Goal: Information Seeking & Learning: Learn about a topic

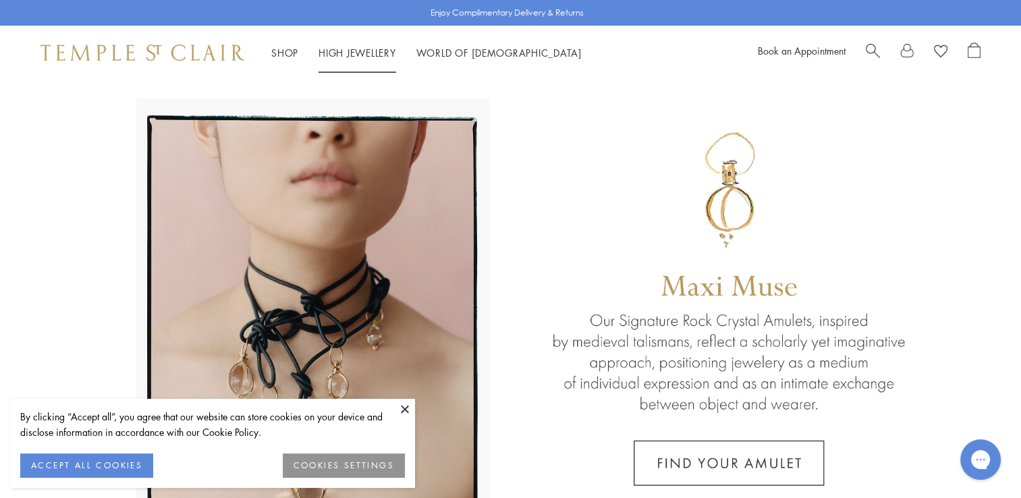
click at [391, 53] on link "High Jewellery High Jewellery" at bounding box center [357, 52] width 78 height 13
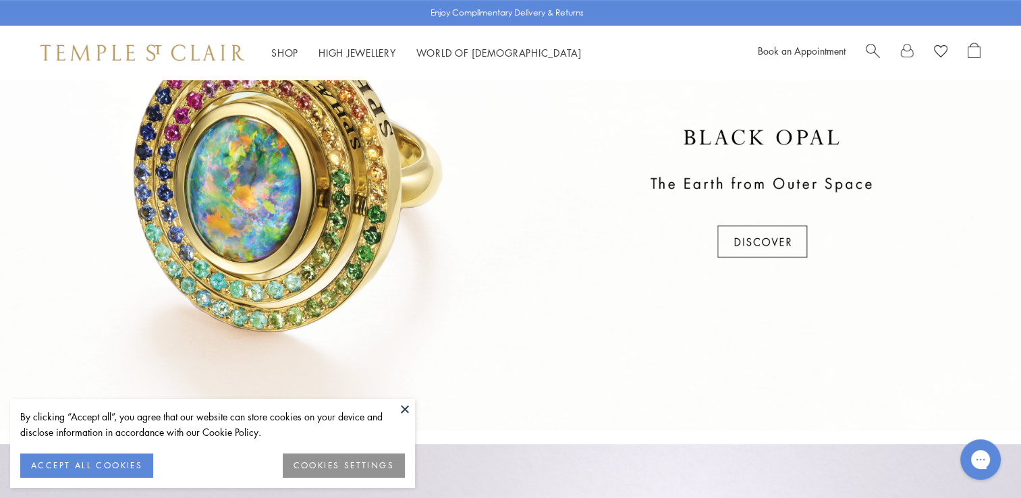
scroll to position [877, 0]
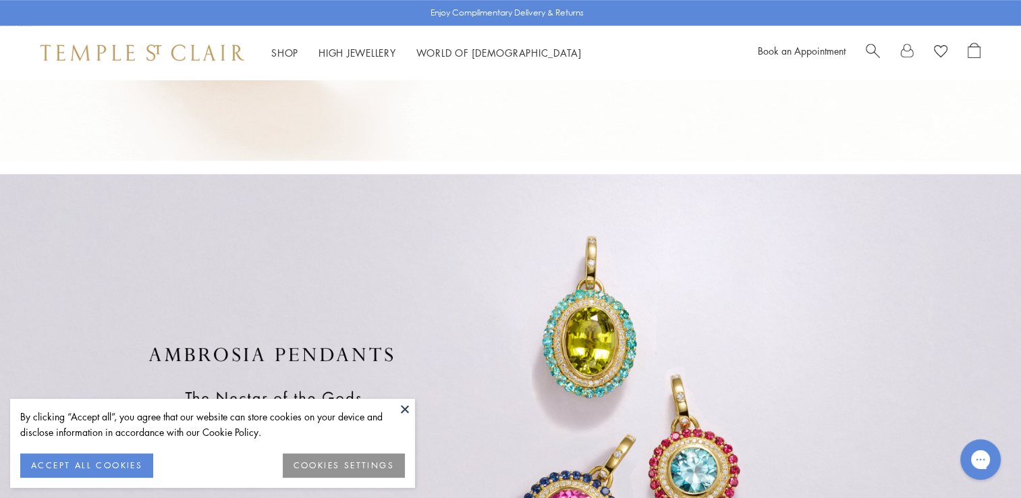
click at [410, 406] on button at bounding box center [405, 409] width 20 height 20
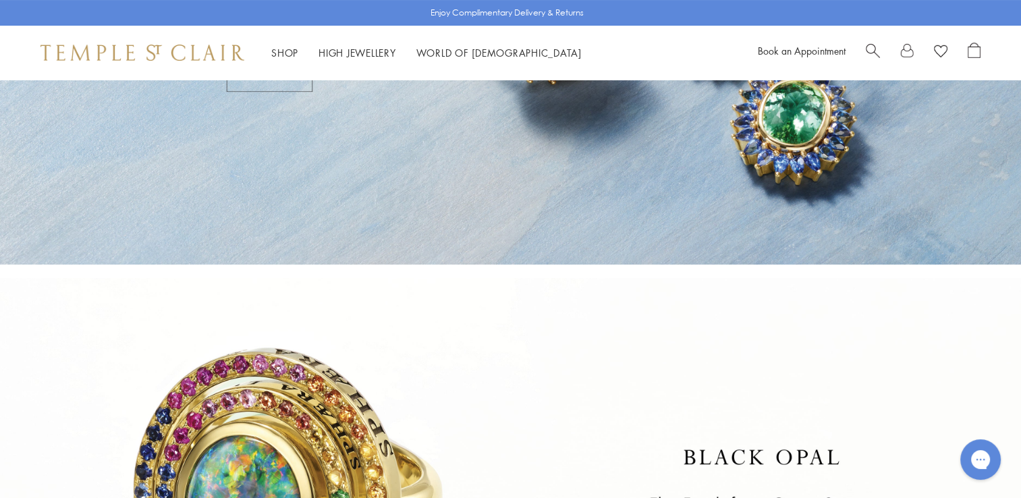
scroll to position [41, 0]
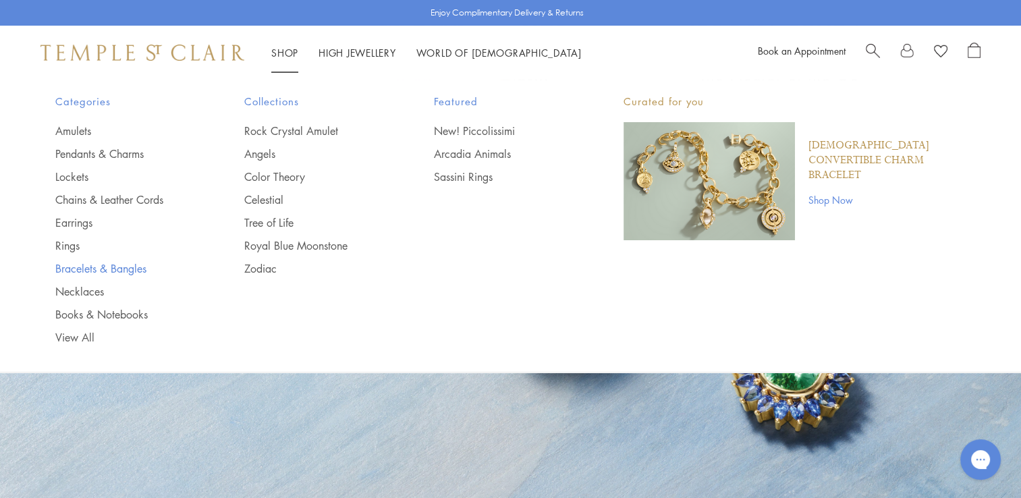
click at [75, 271] on link "Bracelets & Bangles" at bounding box center [123, 268] width 136 height 15
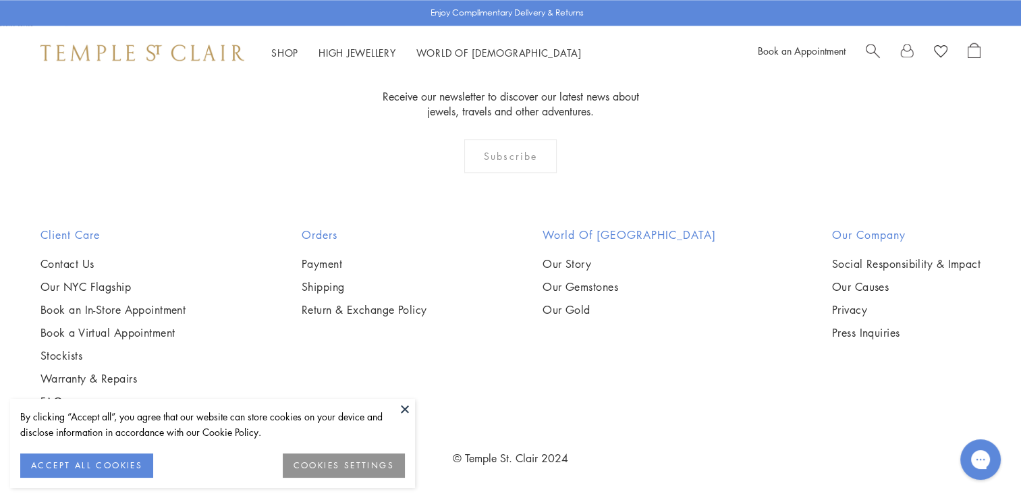
scroll to position [4386, 0]
click at [0, 0] on img at bounding box center [0, 0] width 0 height 0
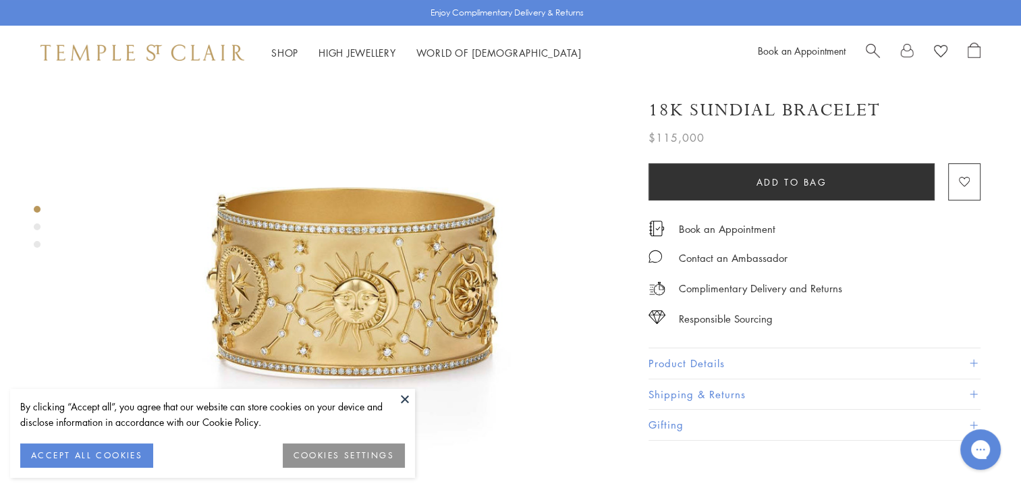
scroll to position [67, 0]
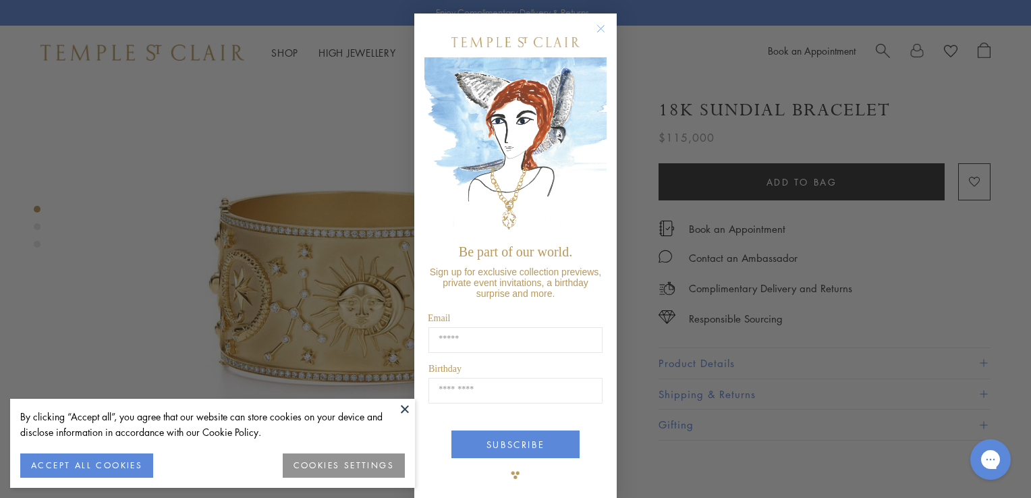
click at [598, 28] on icon "Close dialog" at bounding box center [601, 29] width 7 height 7
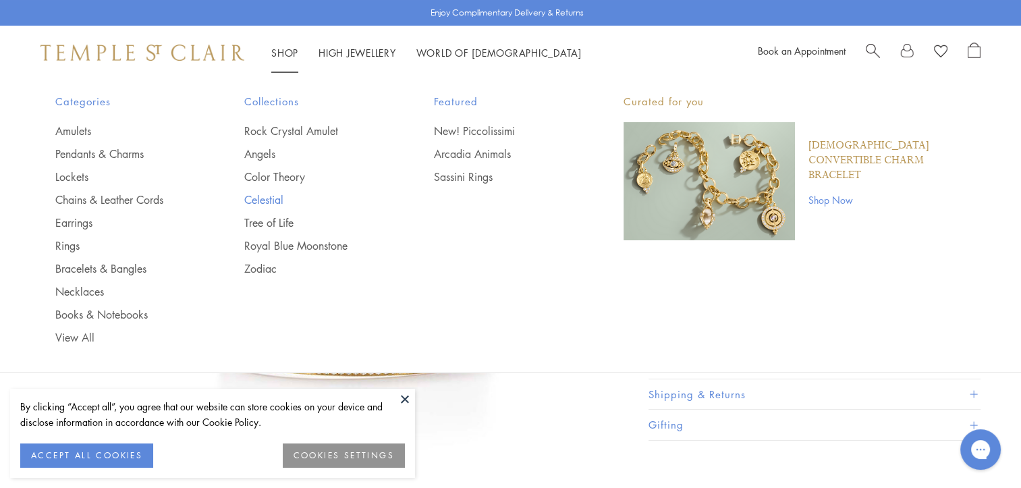
click at [270, 194] on link "Celestial" at bounding box center [312, 199] width 136 height 15
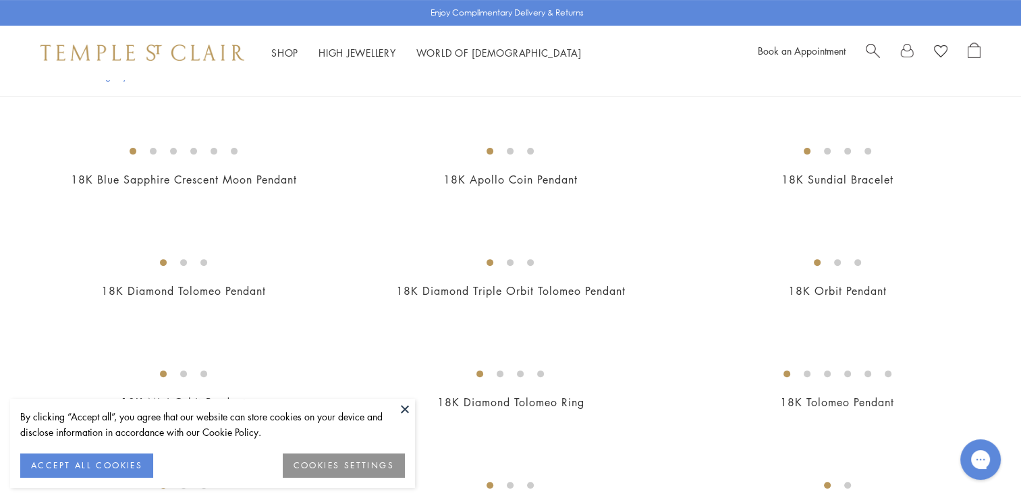
scroll to position [405, 0]
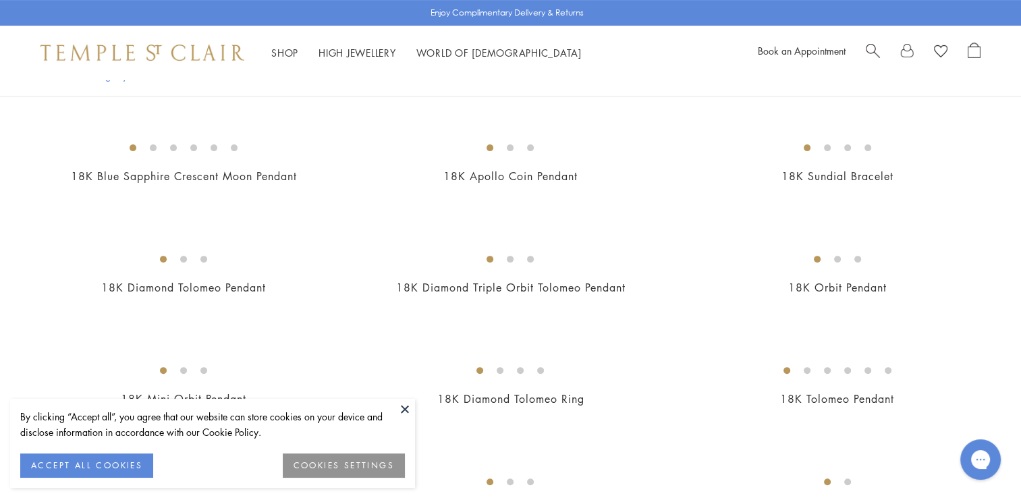
click at [0, 0] on img at bounding box center [0, 0] width 0 height 0
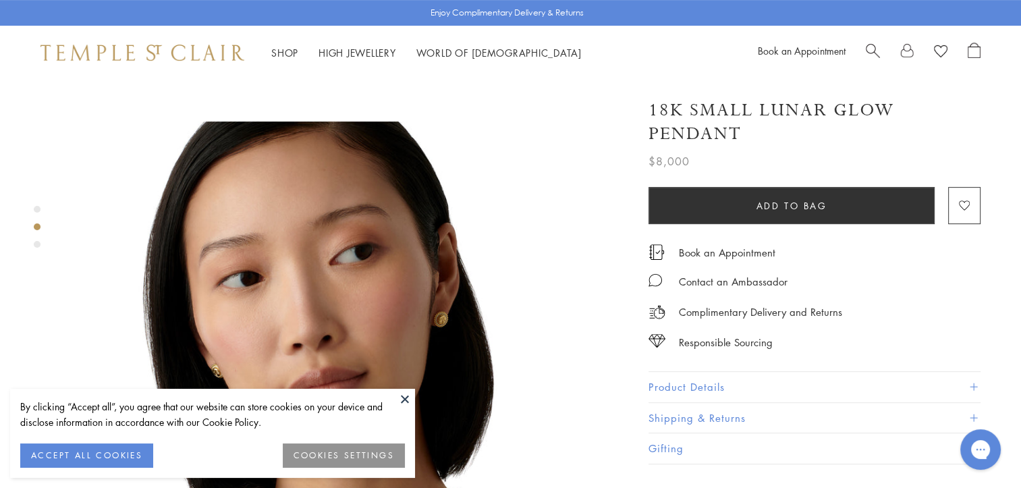
scroll to position [540, 0]
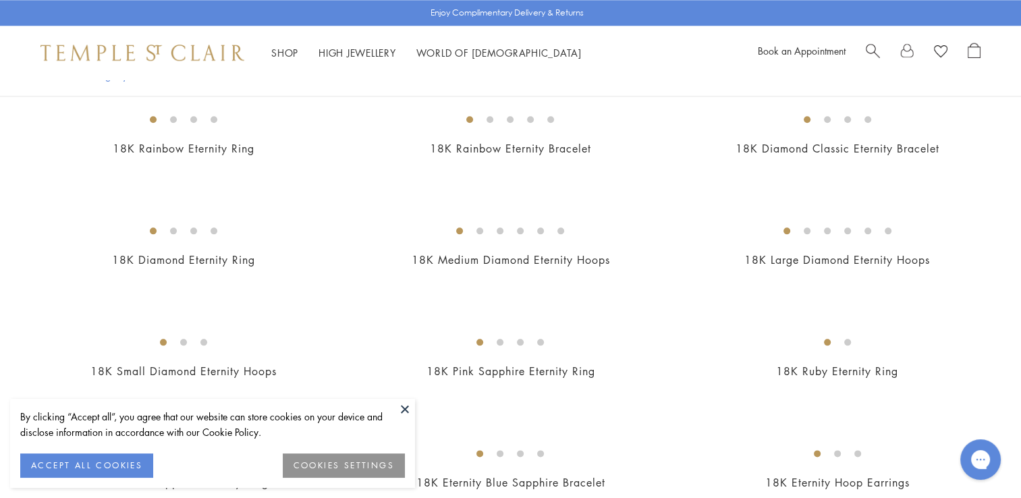
scroll to position [1552, 0]
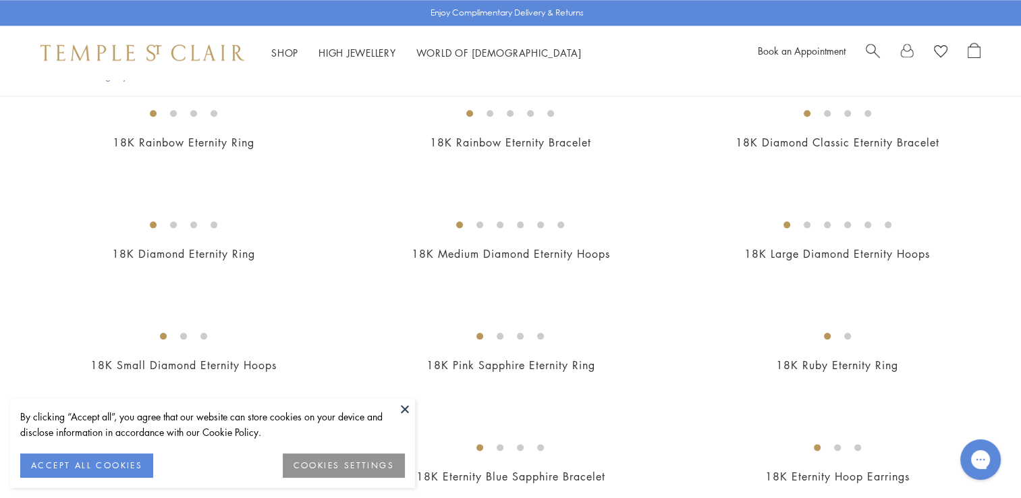
click at [403, 410] on button at bounding box center [405, 409] width 20 height 20
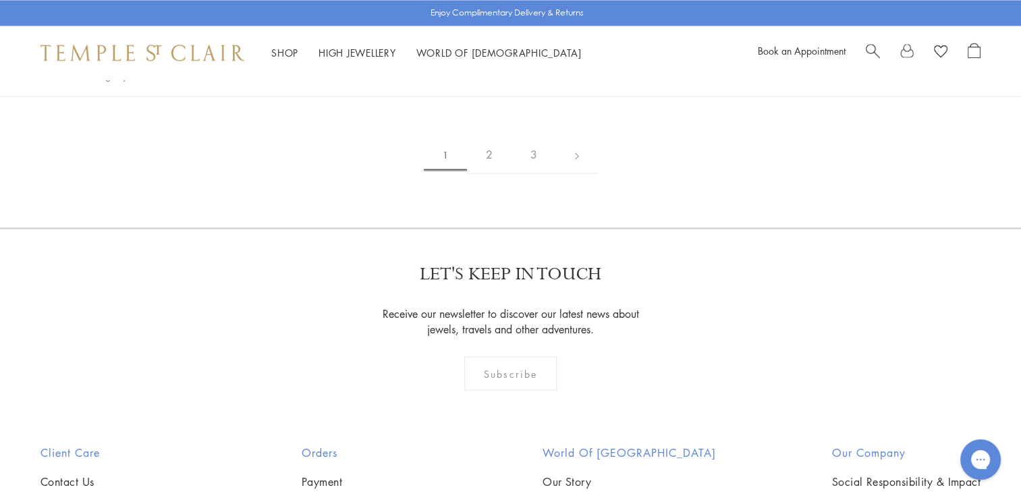
scroll to position [2227, 0]
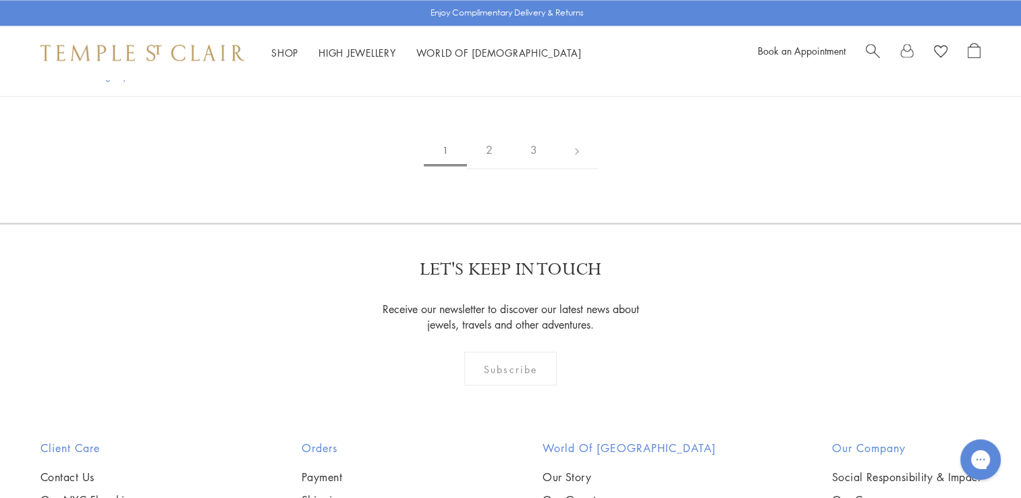
click at [0, 0] on img at bounding box center [0, 0] width 0 height 0
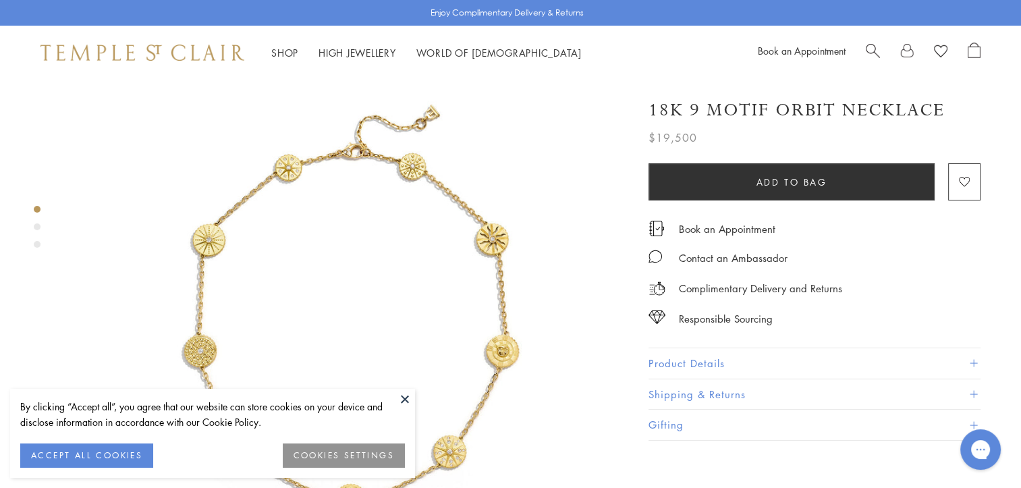
scroll to position [135, 0]
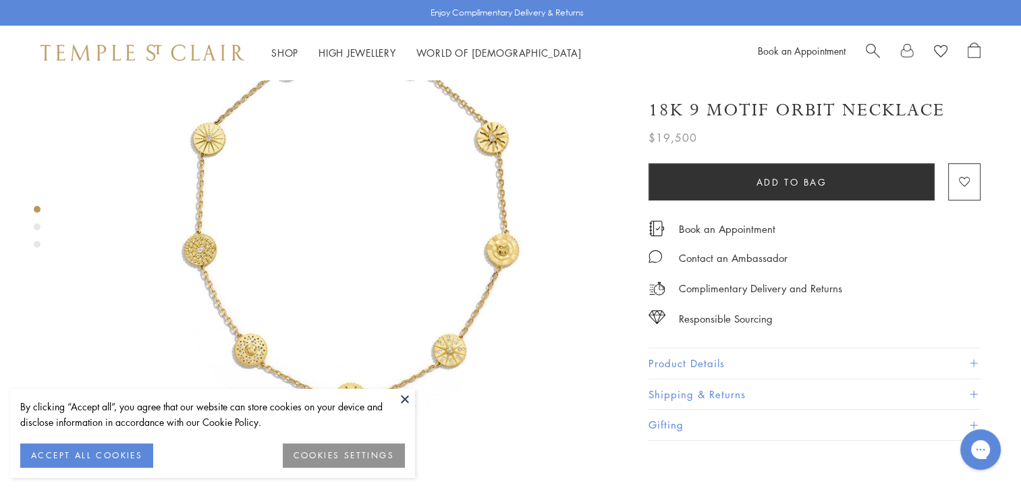
click at [402, 399] on button at bounding box center [405, 399] width 20 height 20
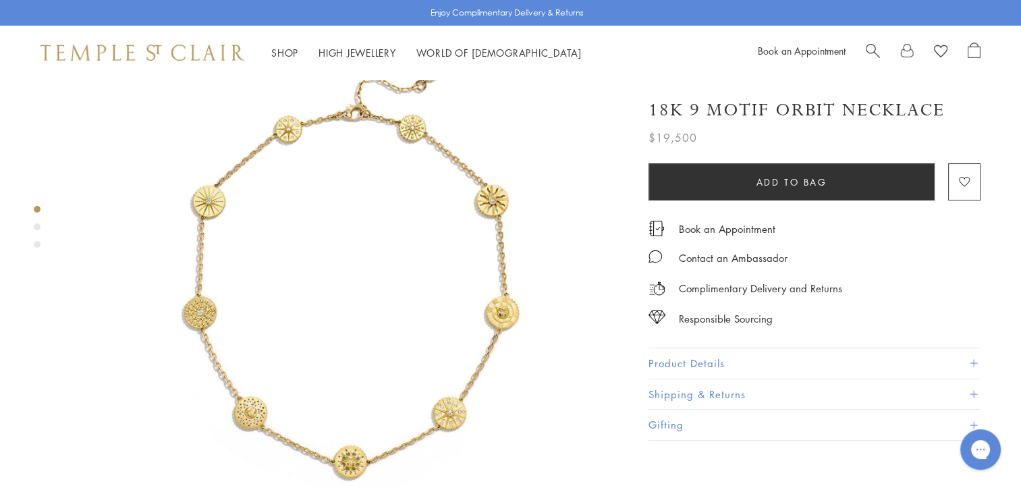
scroll to position [67, 0]
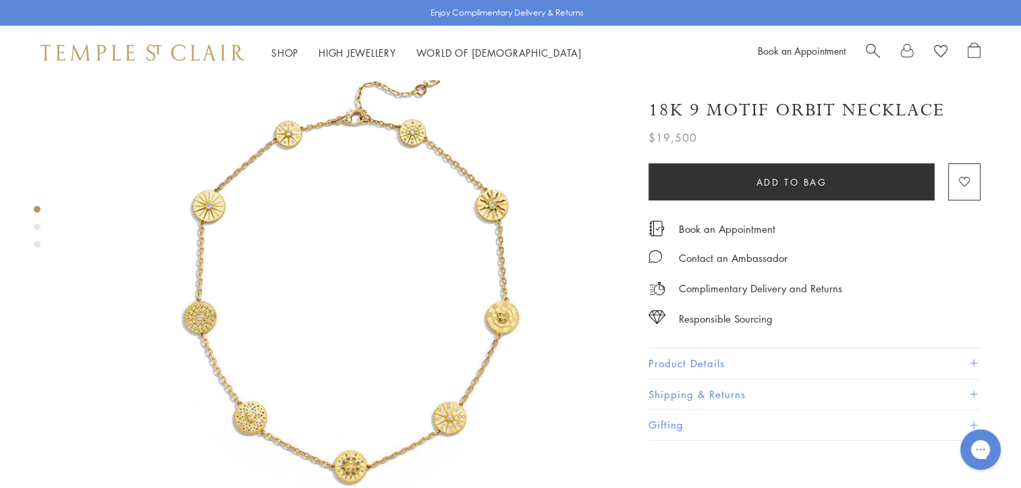
click at [38, 231] on div "Product gallery navigation" at bounding box center [37, 230] width 7 height 56
click at [38, 229] on div "Product gallery navigation" at bounding box center [37, 226] width 7 height 7
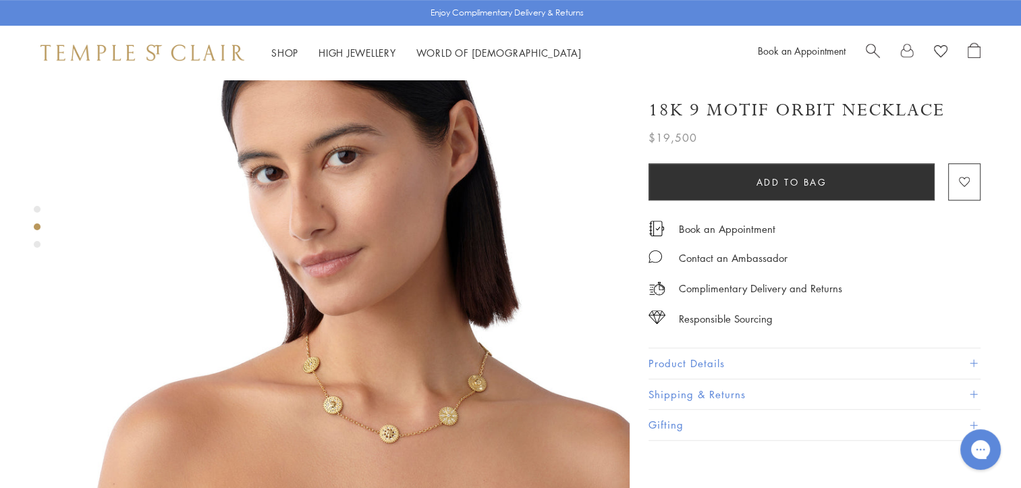
scroll to position [723, 0]
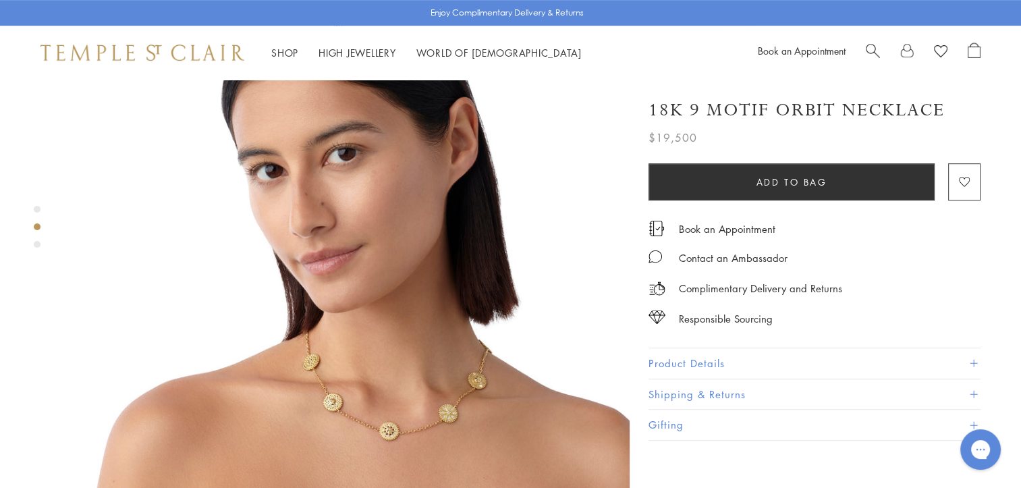
click at [35, 242] on div "Product gallery navigation" at bounding box center [37, 244] width 7 height 7
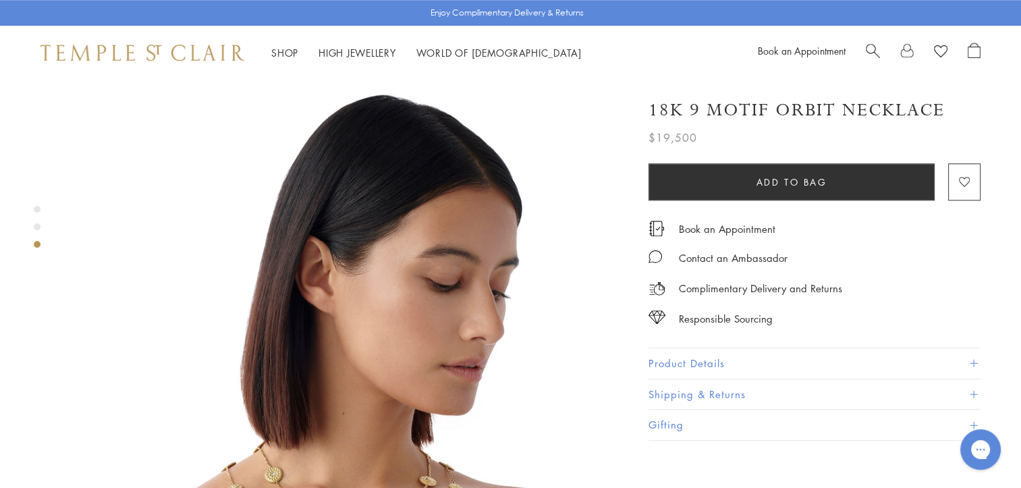
scroll to position [1285, 0]
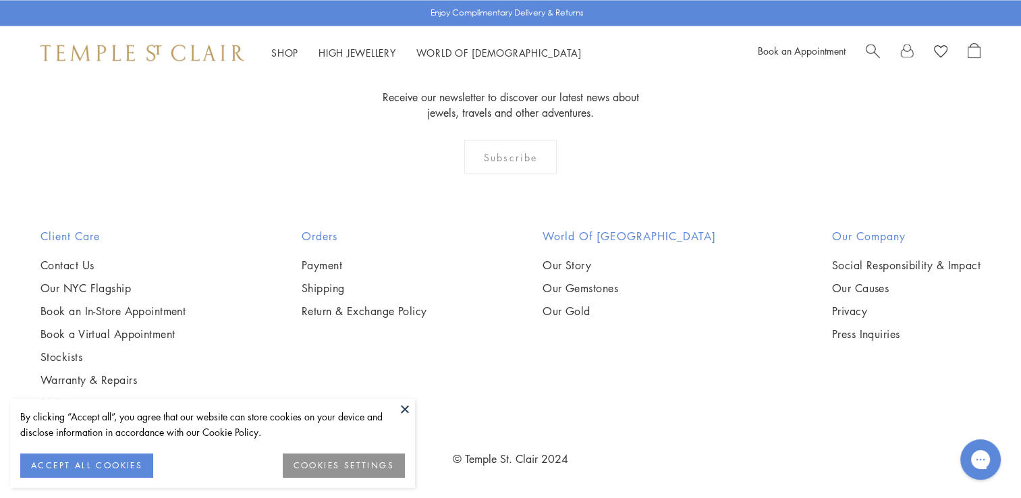
scroll to position [6815, 0]
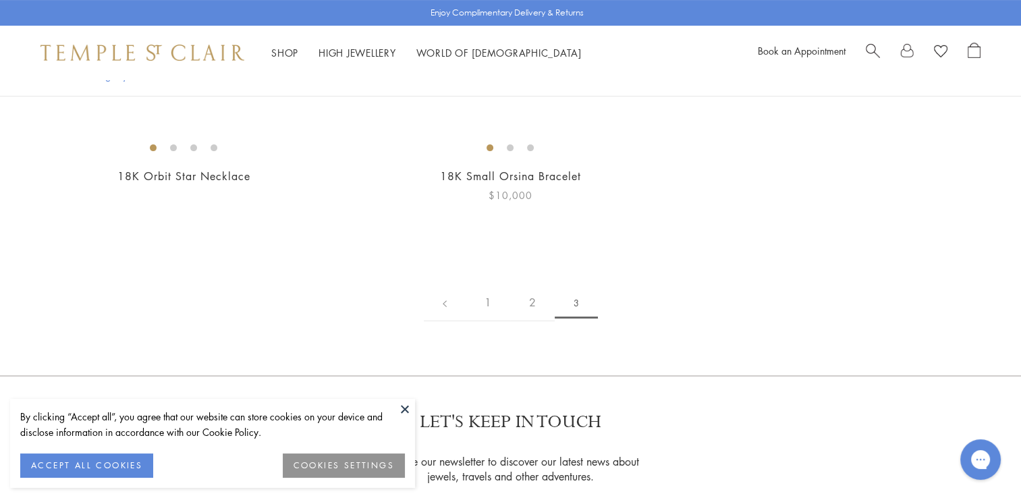
scroll to position [810, 0]
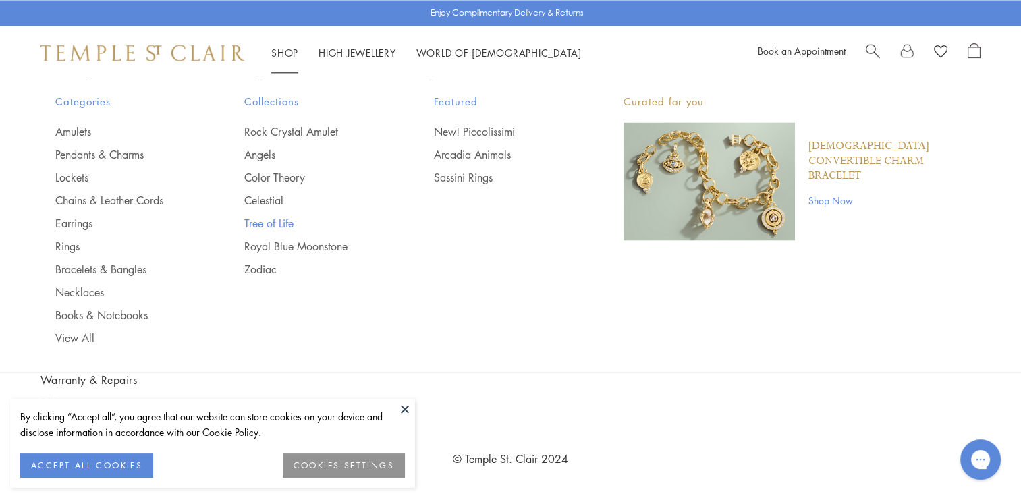
click at [267, 217] on link "Tree of Life" at bounding box center [312, 222] width 136 height 15
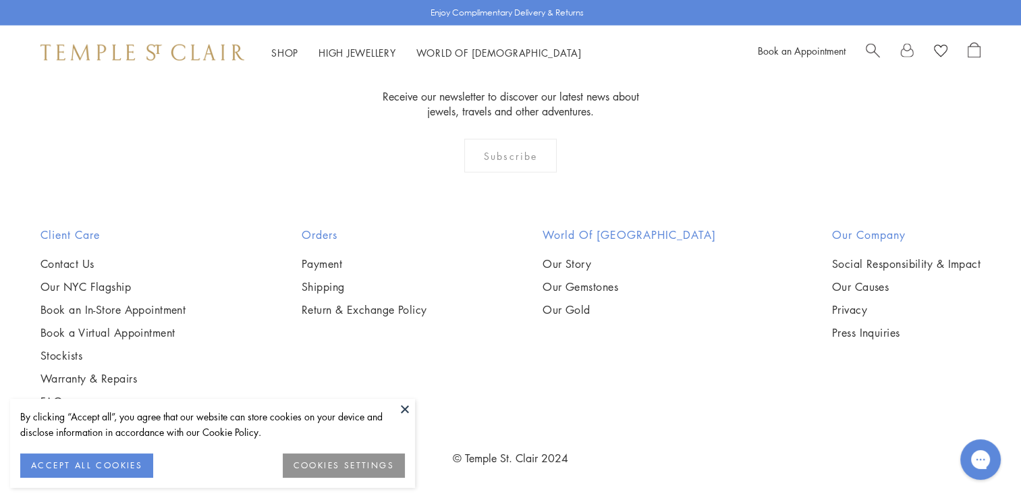
scroll to position [4993, 0]
click at [0, 0] on img at bounding box center [0, 0] width 0 height 0
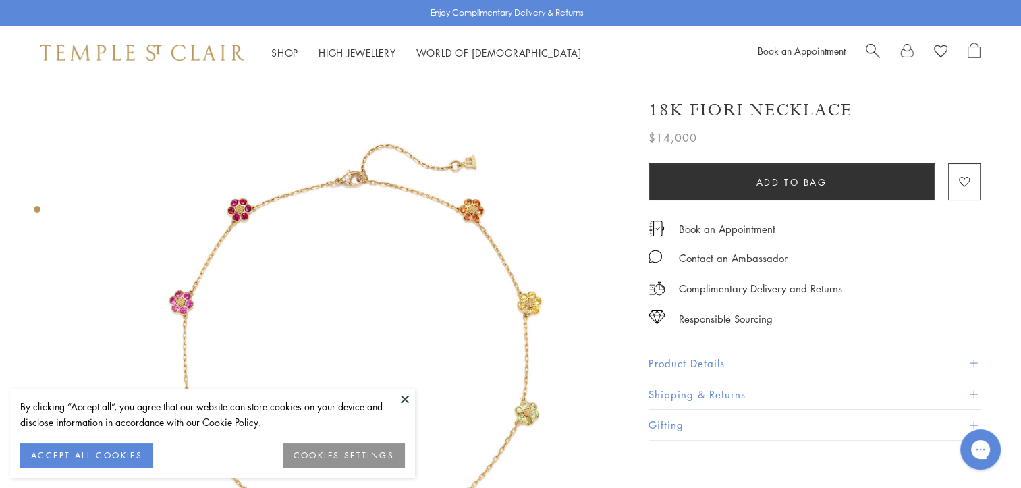
click at [402, 394] on button at bounding box center [405, 399] width 20 height 20
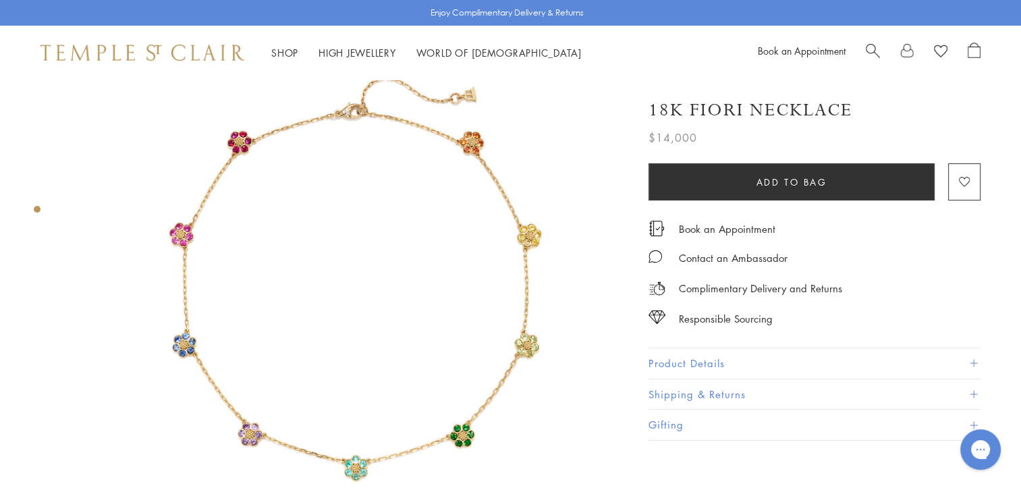
scroll to position [49, 0]
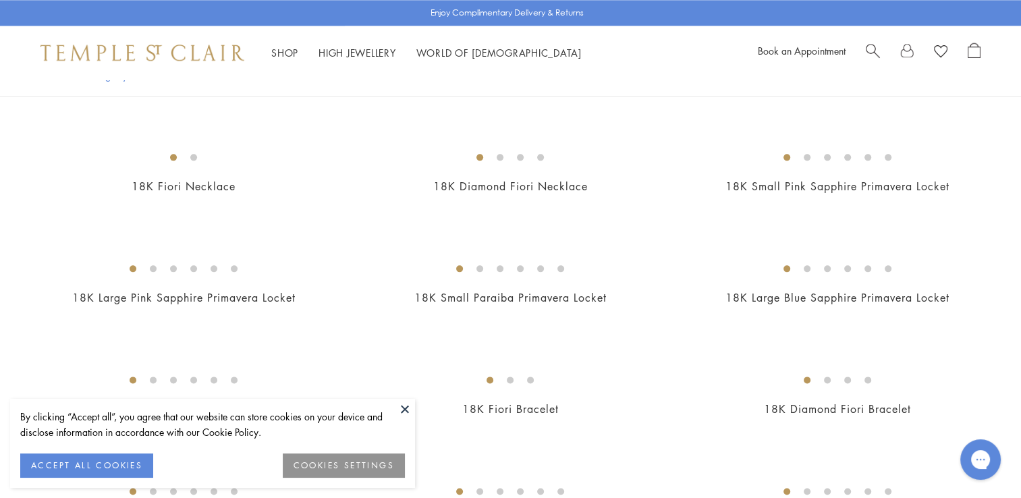
scroll to position [1889, 0]
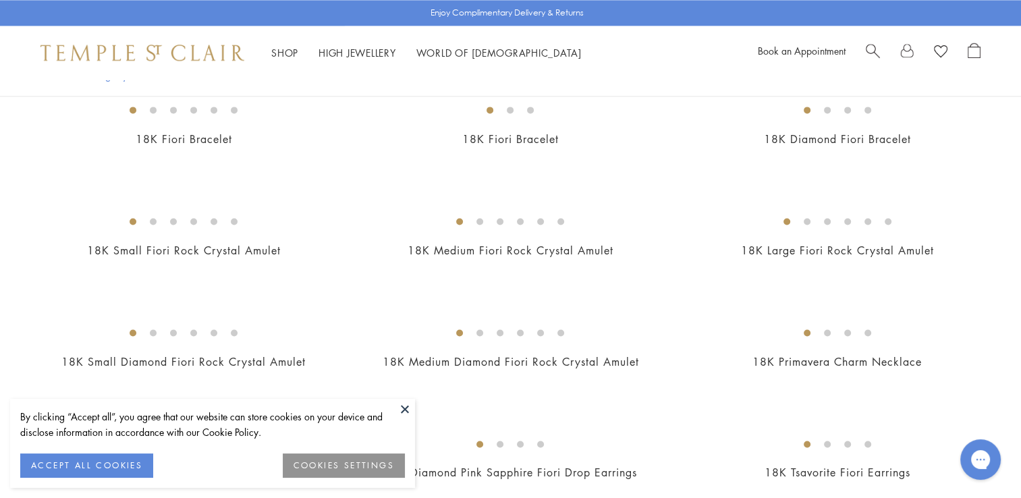
click at [402, 408] on button at bounding box center [405, 409] width 20 height 20
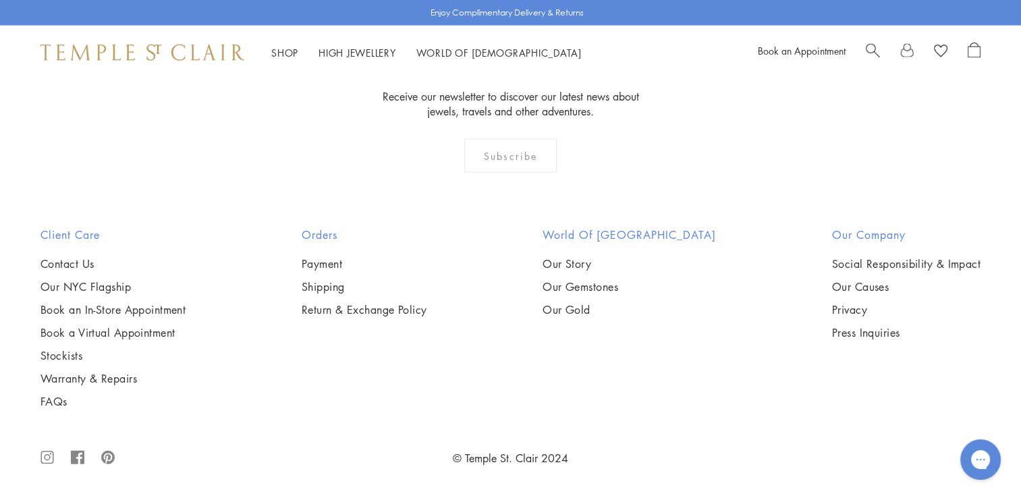
scroll to position [6680, 0]
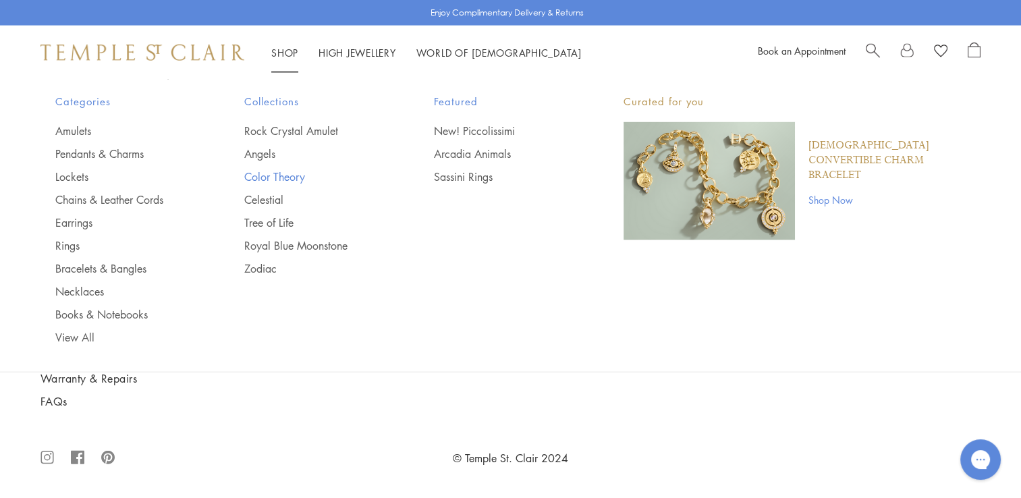
click at [271, 175] on link "Color Theory" at bounding box center [312, 176] width 136 height 15
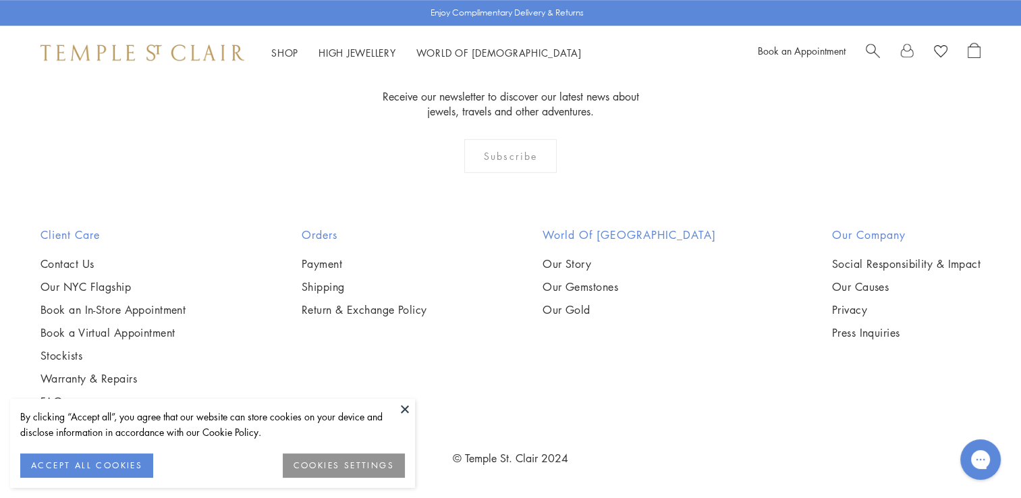
scroll to position [810, 0]
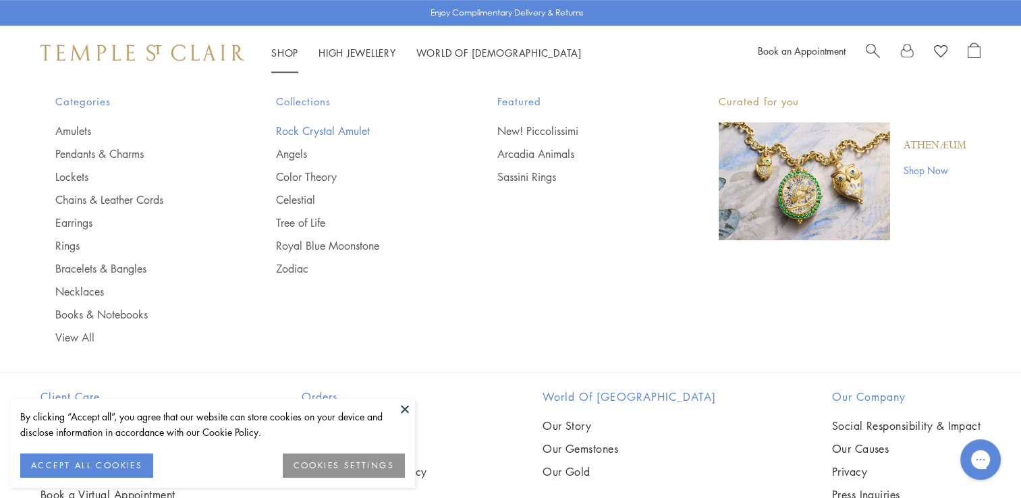
click at [294, 132] on link "Rock Crystal Amulet" at bounding box center [359, 130] width 167 height 15
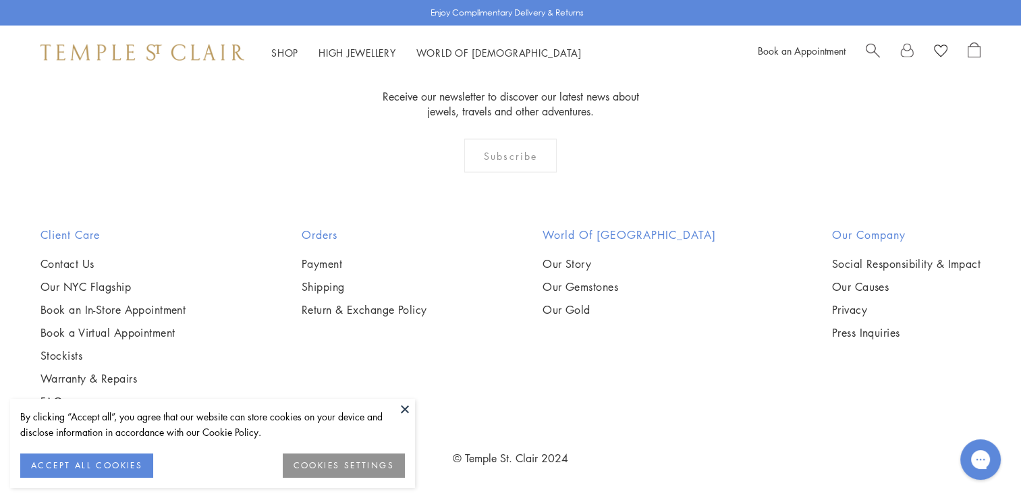
scroll to position [8974, 0]
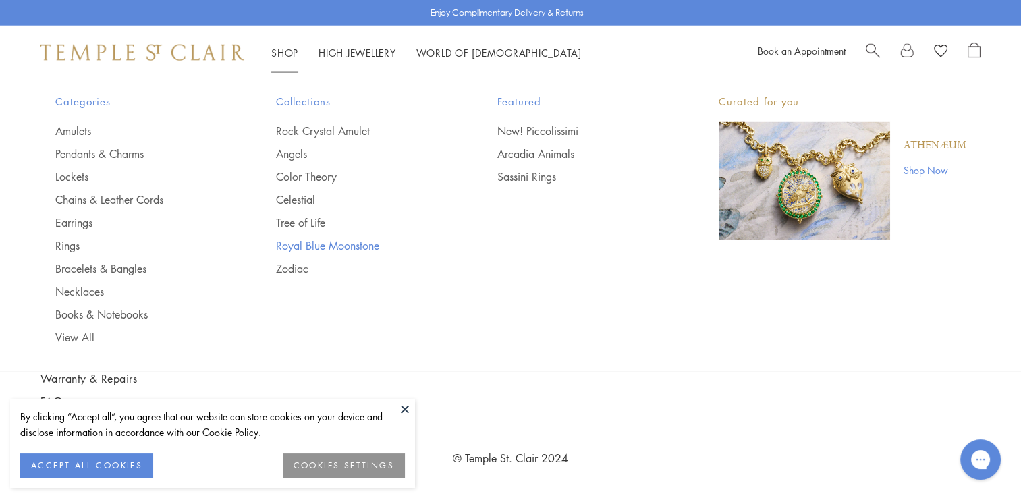
click at [305, 247] on link "Royal Blue Moonstone" at bounding box center [359, 245] width 167 height 15
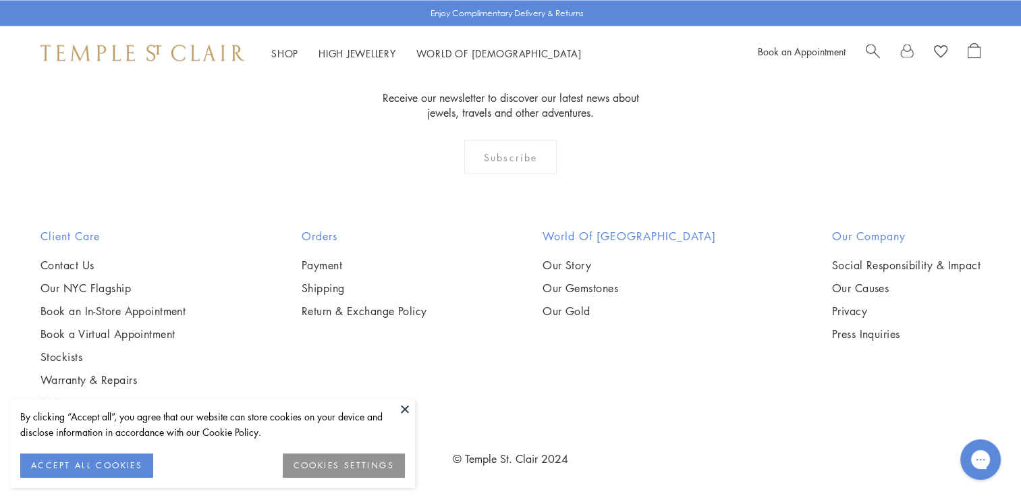
scroll to position [7219, 0]
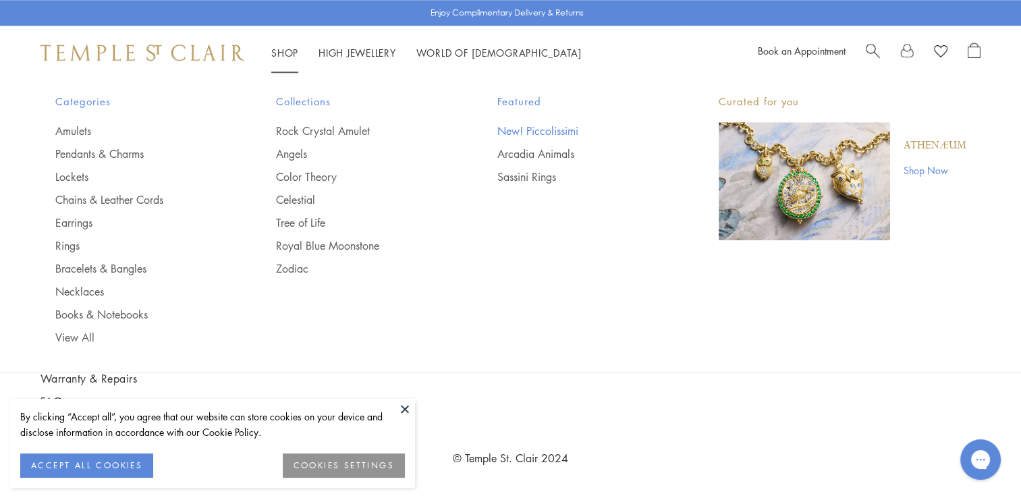
click at [558, 136] on link "New! Piccolissimi" at bounding box center [580, 130] width 167 height 15
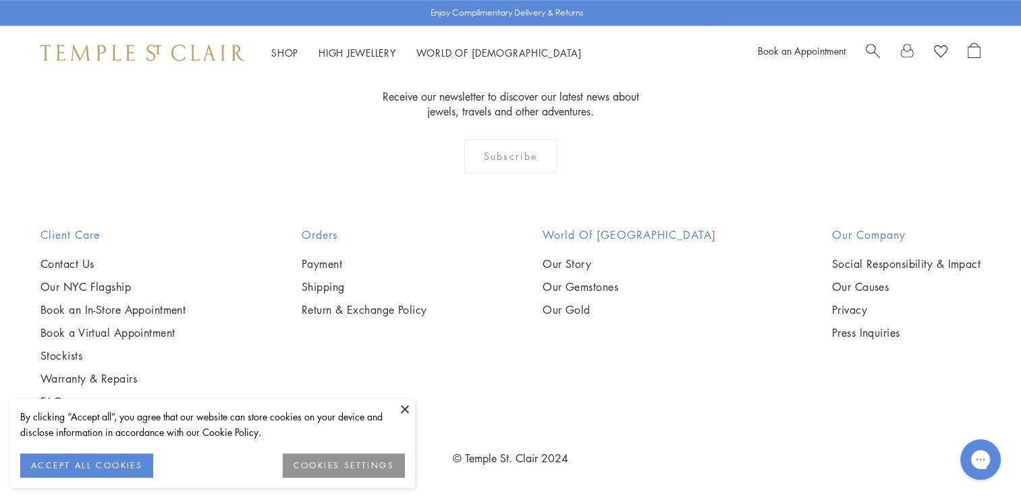
scroll to position [2564, 0]
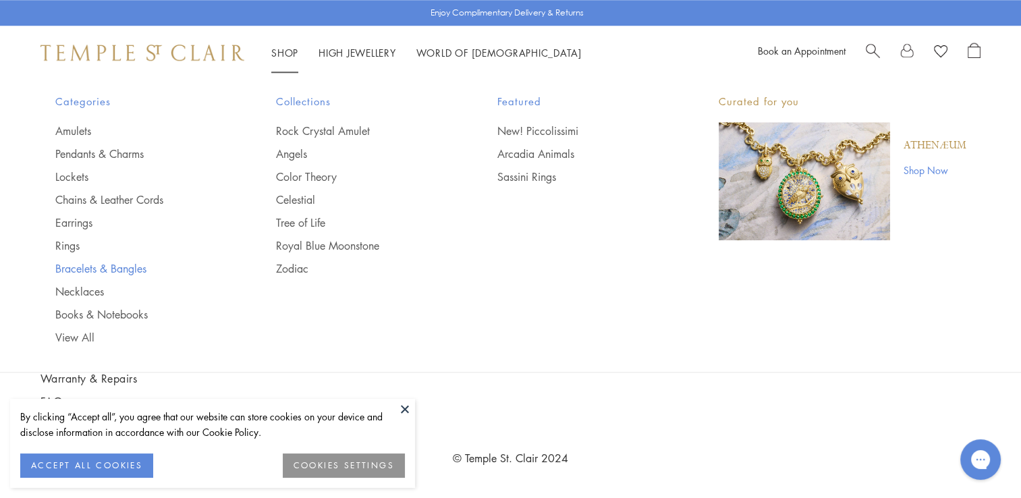
click at [81, 269] on link "Bracelets & Bangles" at bounding box center [138, 268] width 167 height 15
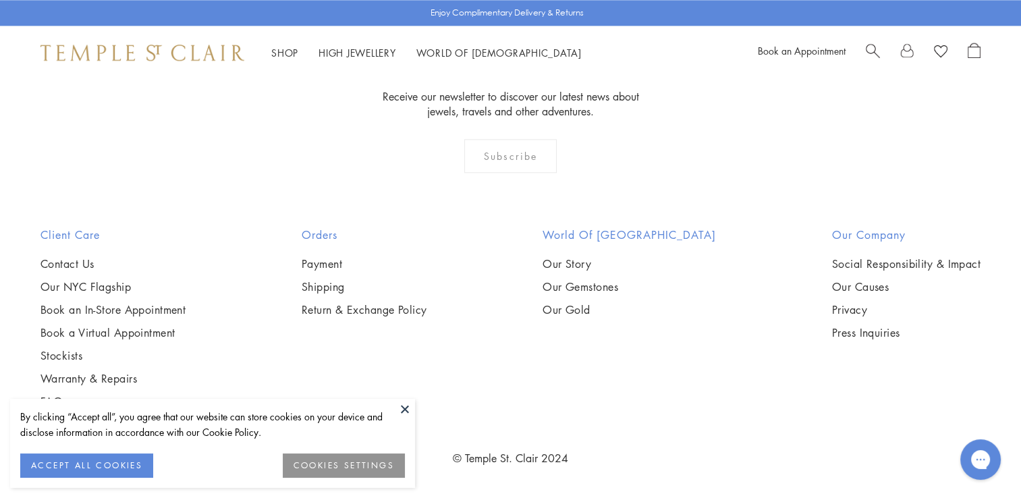
scroll to position [3171, 0]
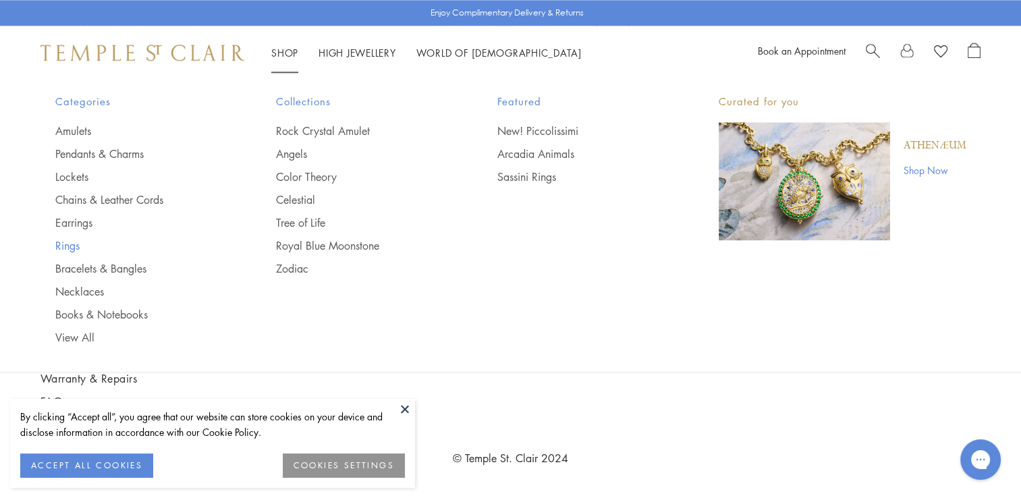
click at [67, 240] on link "Rings" at bounding box center [138, 245] width 167 height 15
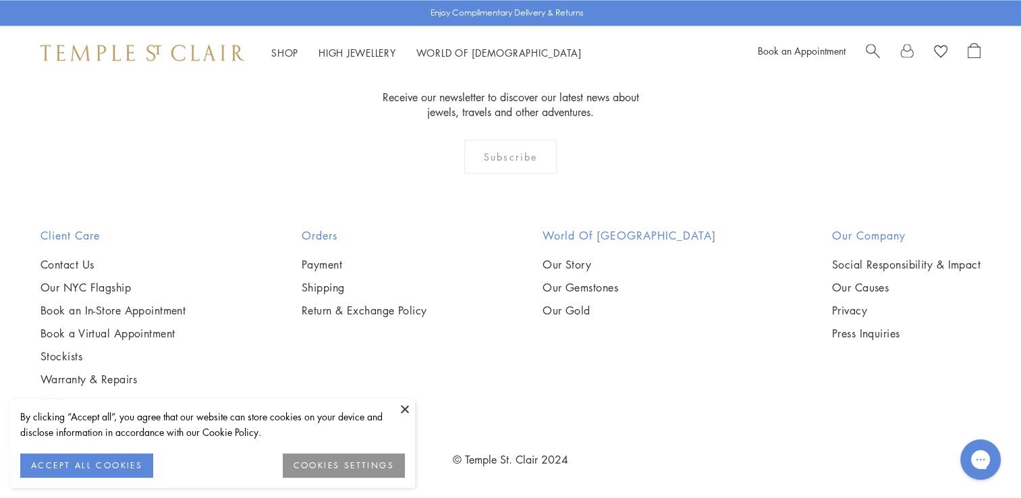
scroll to position [6072, 0]
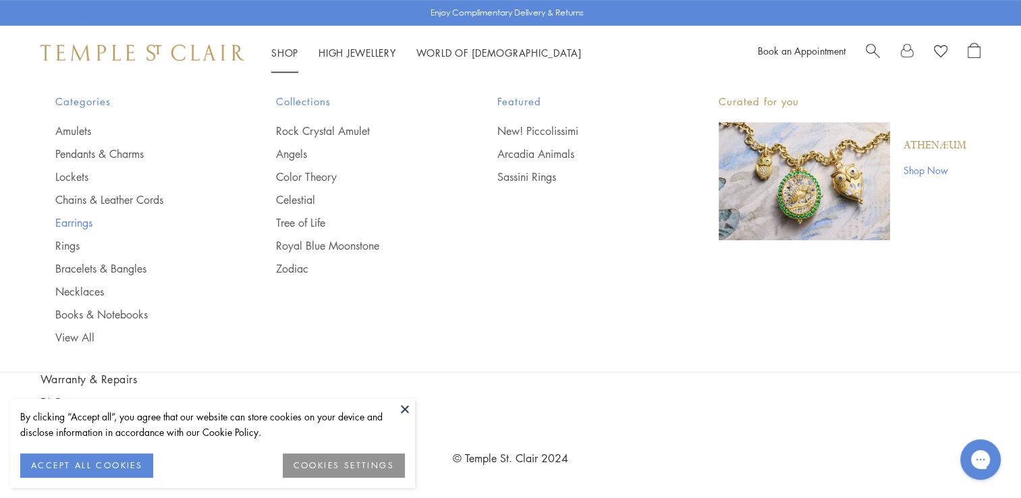
click at [71, 221] on link "Earrings" at bounding box center [138, 222] width 167 height 15
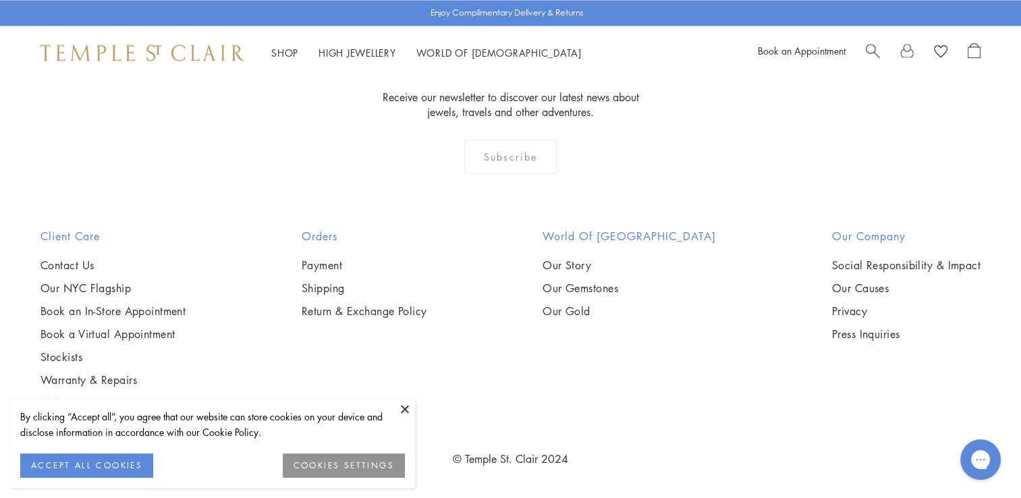
scroll to position [6005, 0]
click at [0, 0] on img at bounding box center [0, 0] width 0 height 0
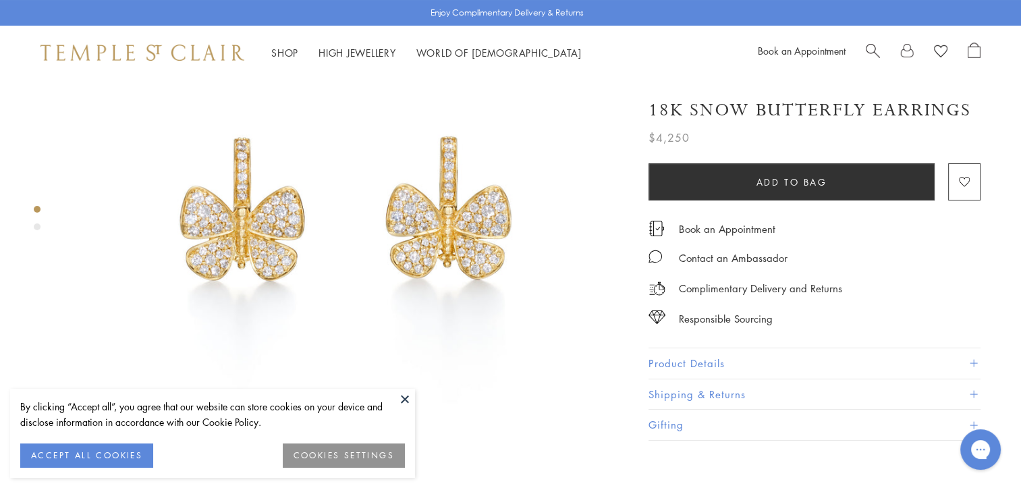
click at [38, 226] on div "Product gallery navigation" at bounding box center [37, 226] width 7 height 7
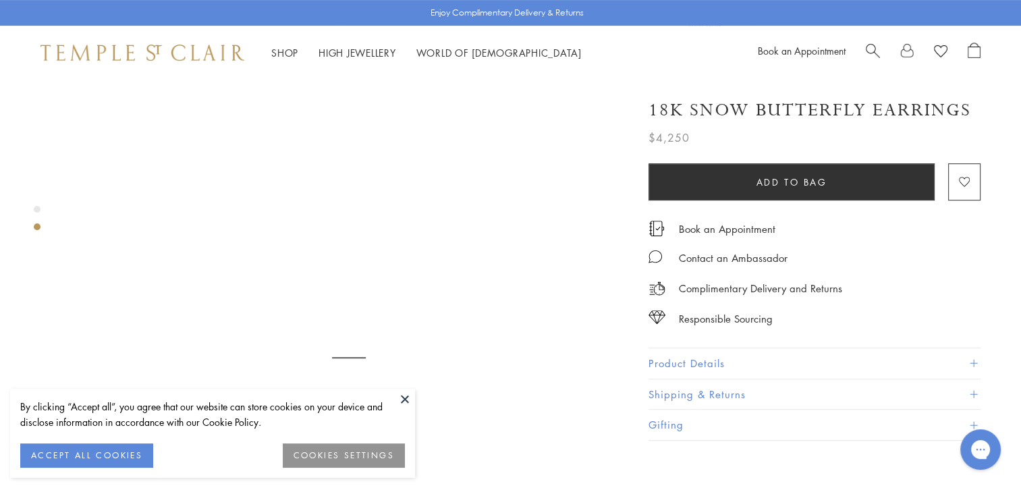
scroll to position [588, 0]
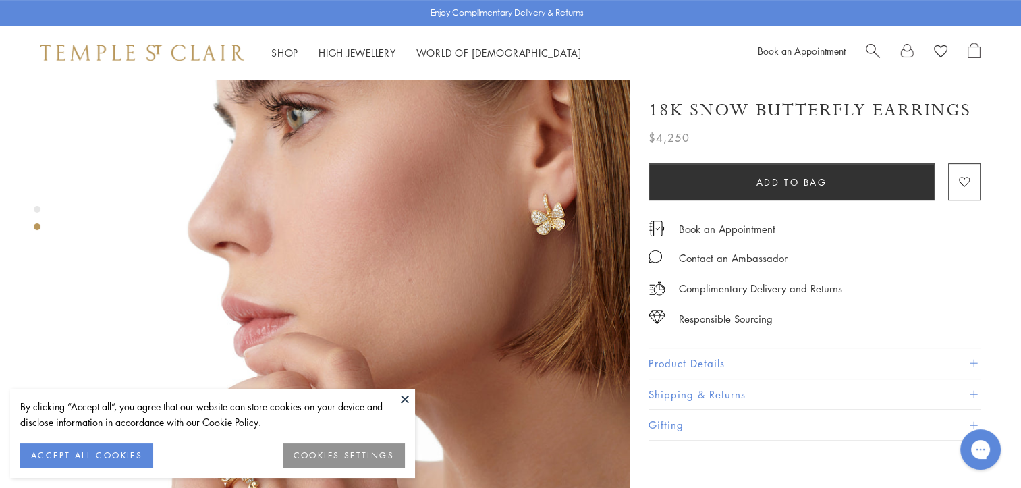
click at [41, 209] on div at bounding box center [335, 64] width 670 height 1144
click at [32, 208] on div at bounding box center [335, 64] width 670 height 1144
click at [38, 209] on div "Product gallery navigation" at bounding box center [37, 209] width 7 height 7
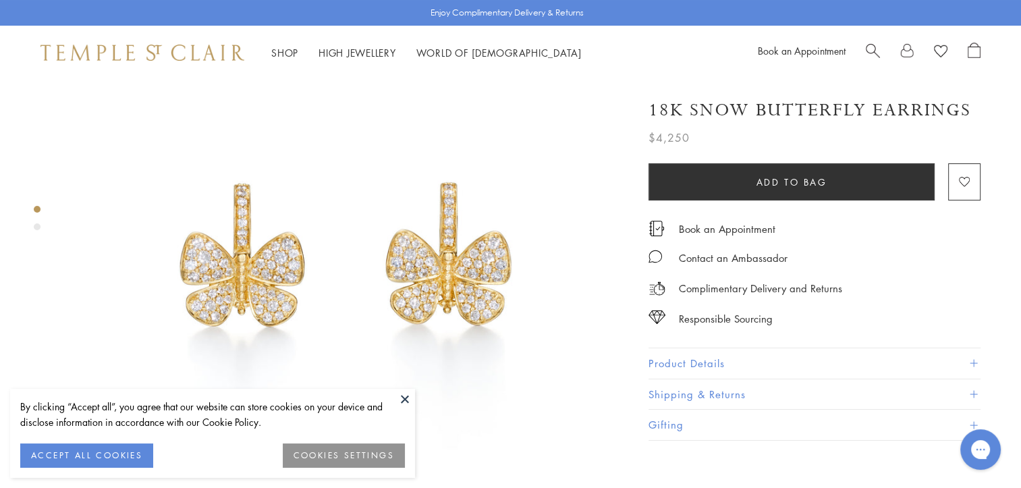
scroll to position [93, 0]
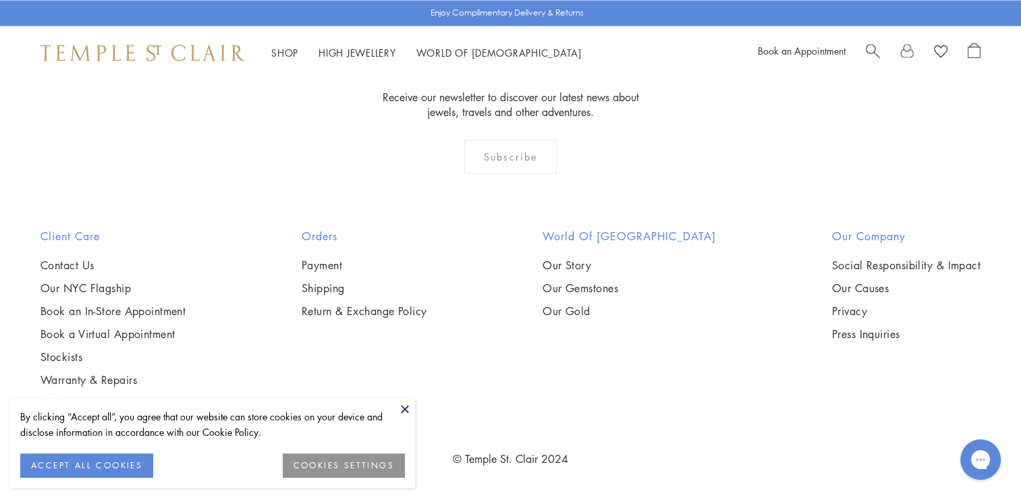
scroll to position [6426, 0]
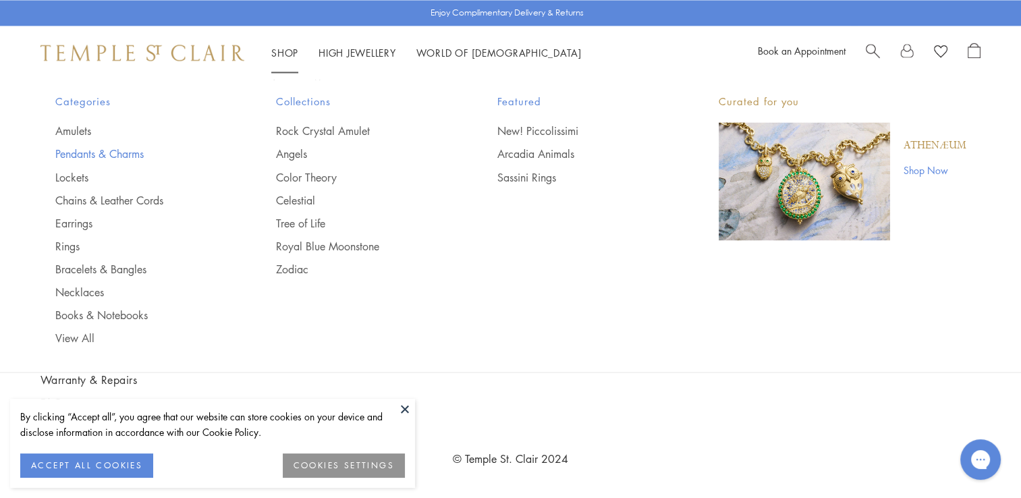
click at [74, 156] on link "Pendants & Charms" at bounding box center [138, 153] width 167 height 15
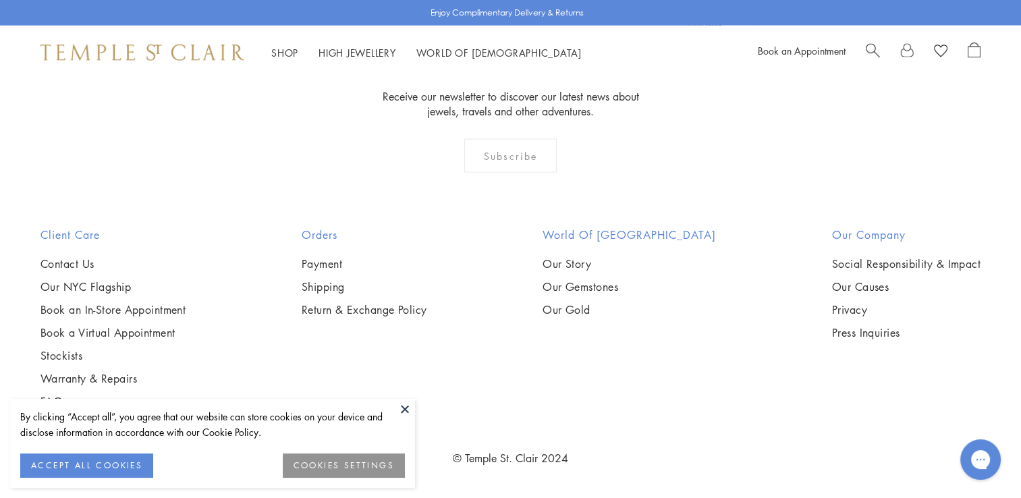
scroll to position [8569, 0]
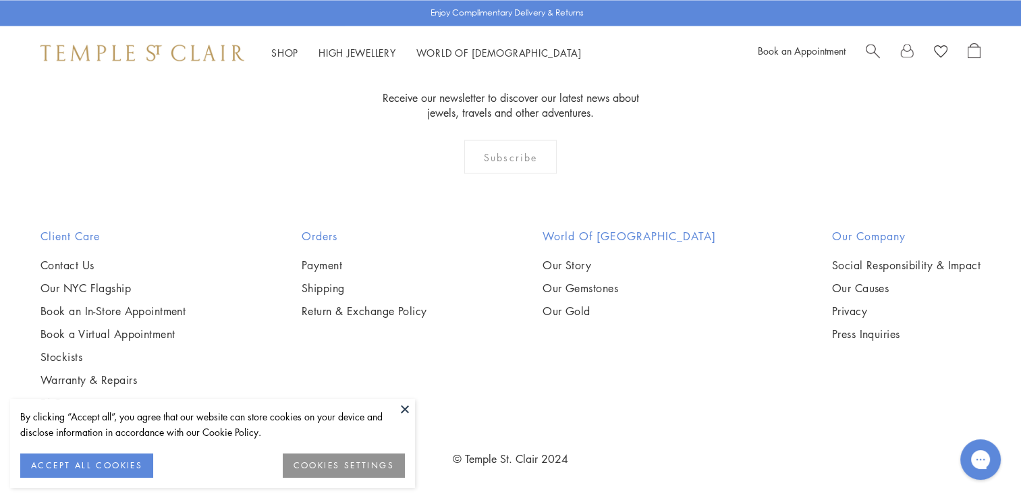
scroll to position [7422, 0]
click at [358, 45] on li "High Jewellery High Jewellery" at bounding box center [357, 53] width 78 height 17
click at [341, 49] on link "High Jewellery High Jewellery" at bounding box center [357, 52] width 78 height 13
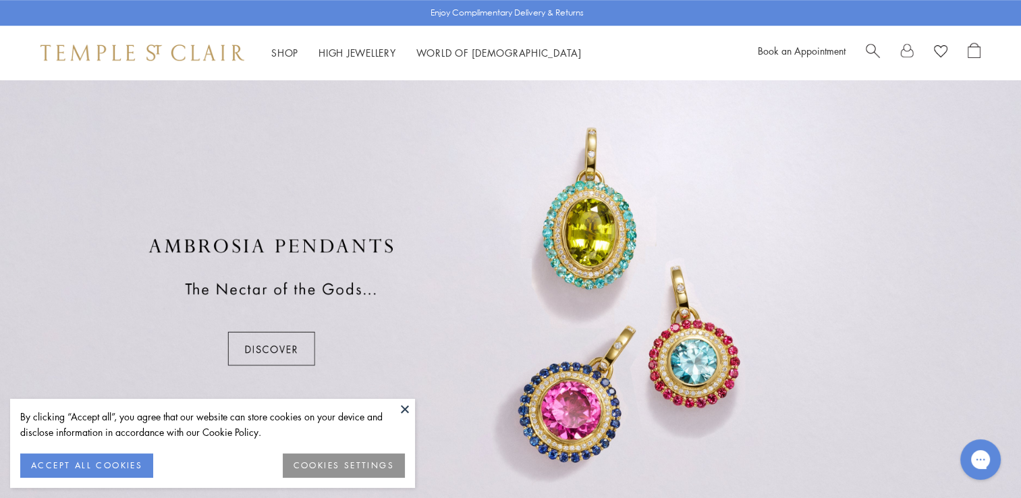
click at [624, 215] on div at bounding box center [510, 301] width 1021 height 472
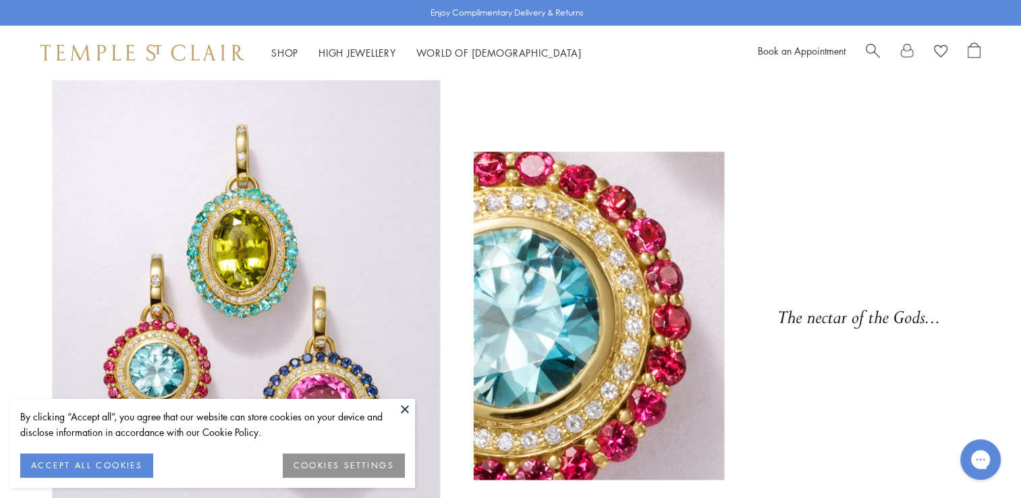
click at [403, 412] on button at bounding box center [405, 409] width 20 height 20
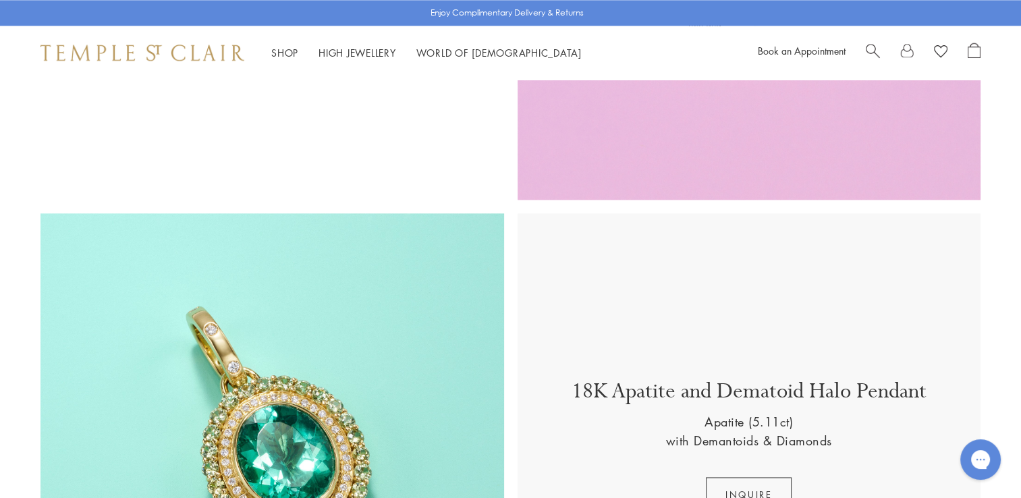
scroll to position [1588, 0]
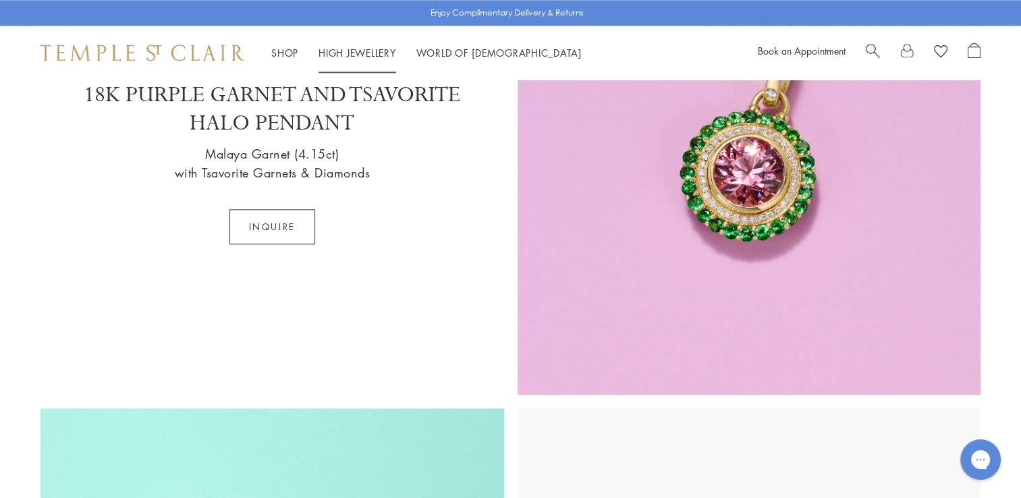
click at [358, 47] on li "High Jewellery High Jewellery" at bounding box center [357, 53] width 78 height 17
click at [359, 55] on link "High Jewellery High Jewellery" at bounding box center [357, 52] width 78 height 13
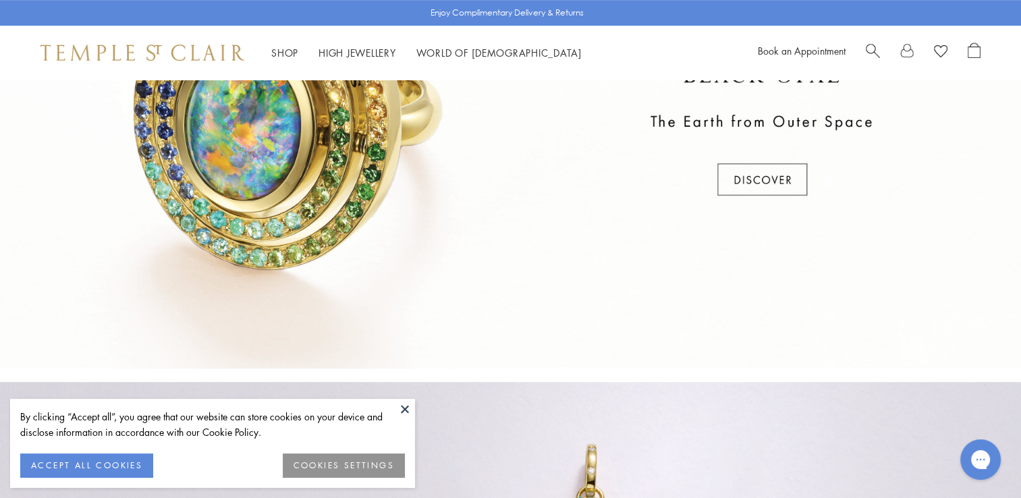
scroll to position [472, 0]
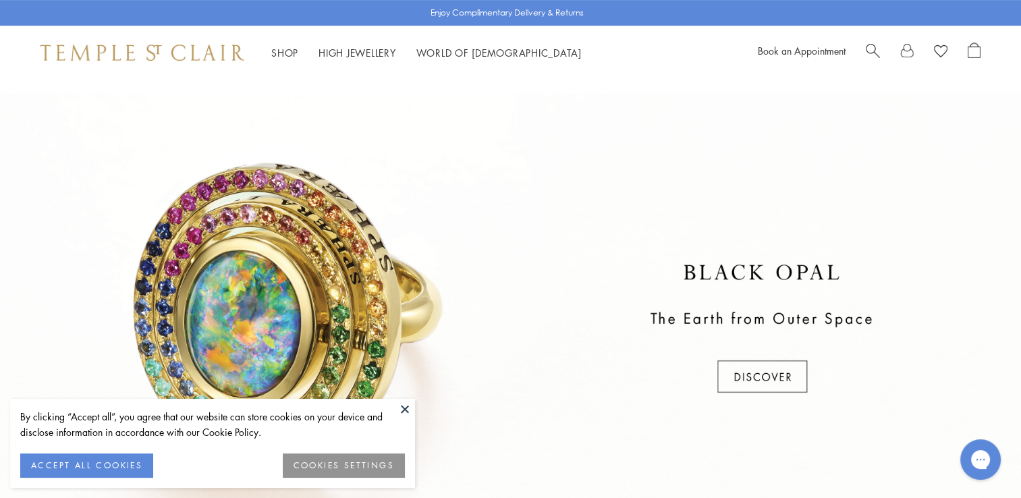
click at [759, 391] on div at bounding box center [510, 329] width 1021 height 472
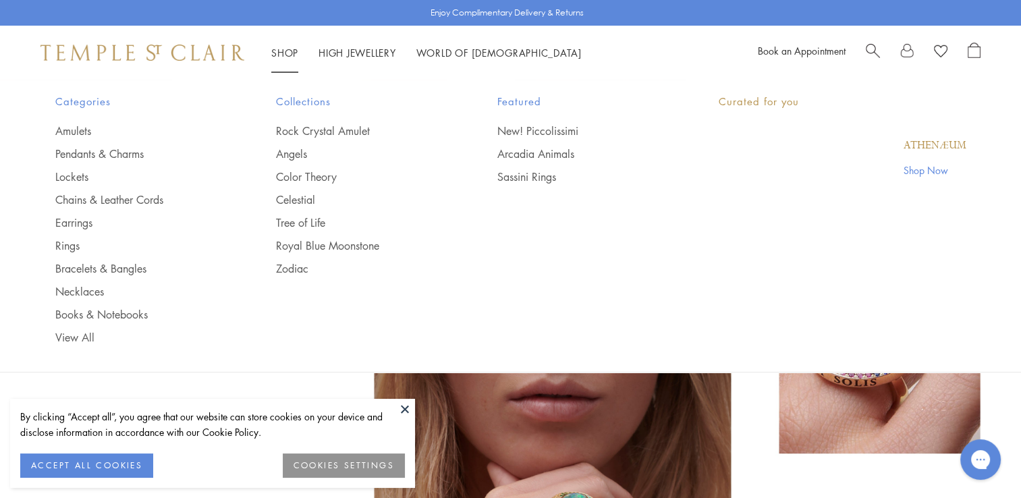
click at [294, 50] on link "Shop Shop" at bounding box center [284, 52] width 27 height 13
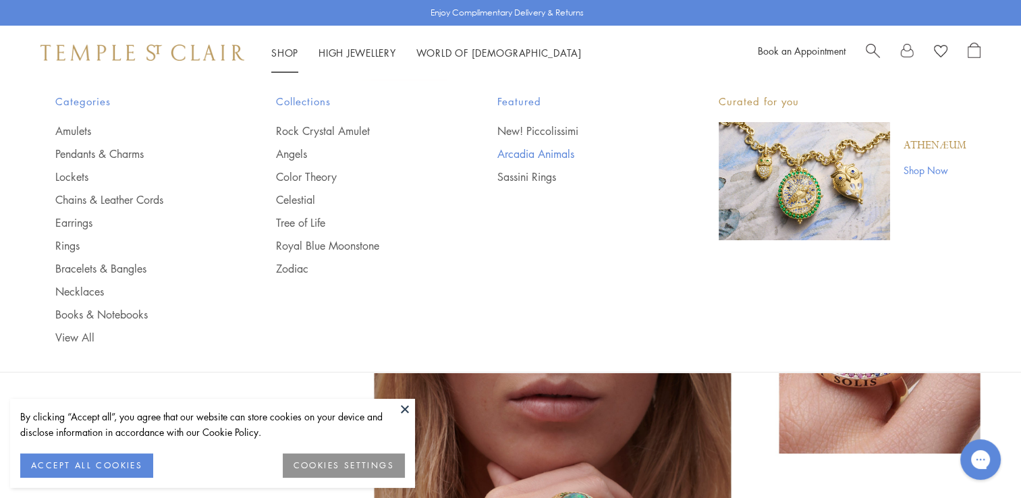
click at [538, 152] on link "Arcadia Animals" at bounding box center [580, 153] width 167 height 15
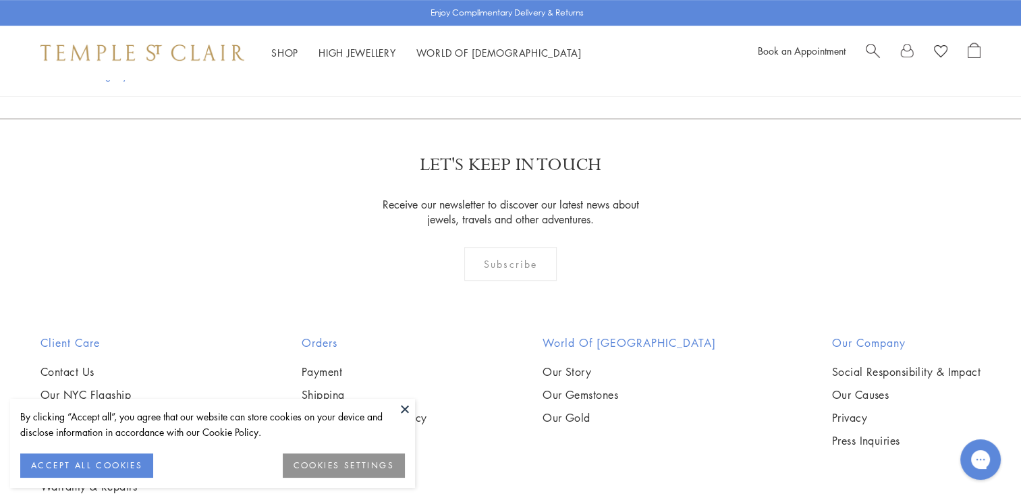
scroll to position [752, 0]
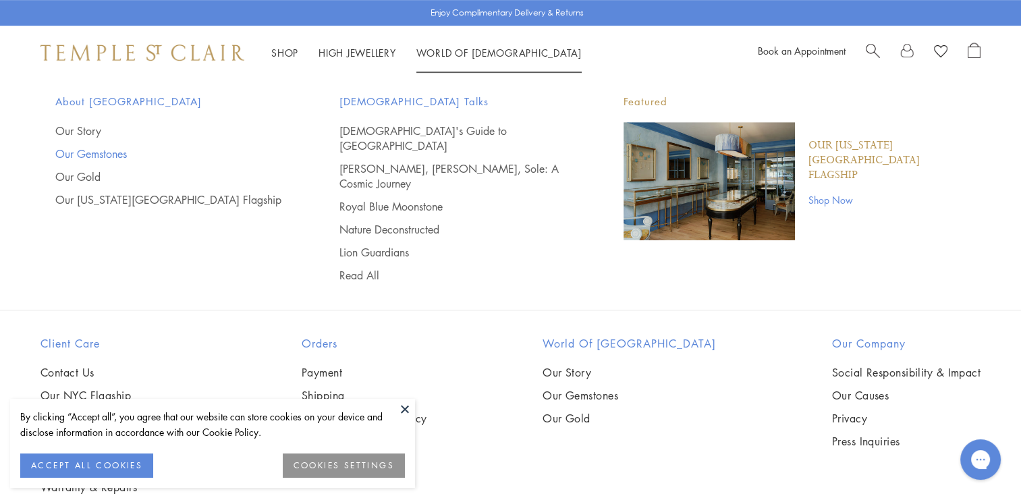
click at [97, 157] on link "Our Gemstones" at bounding box center [170, 153] width 230 height 15
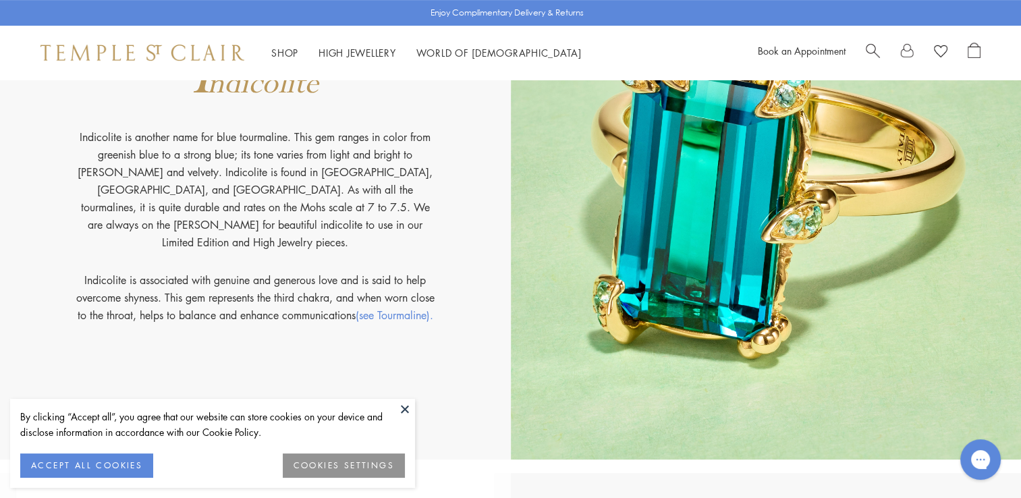
scroll to position [5632, 0]
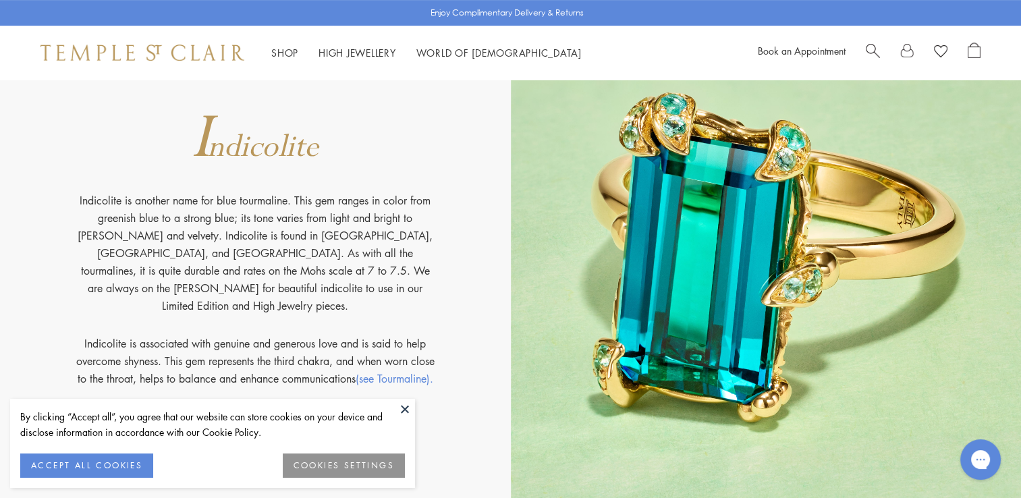
click at [641, 309] on img at bounding box center [766, 255] width 511 height 538
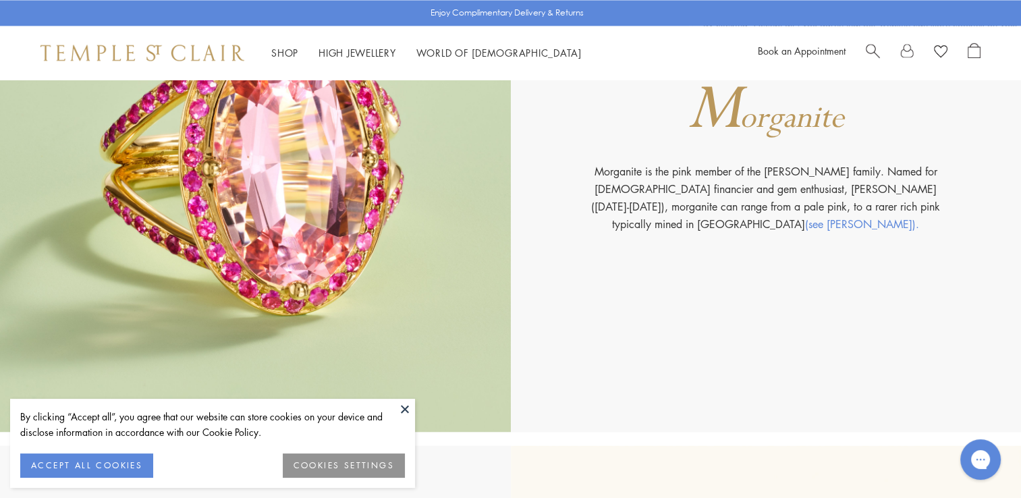
scroll to position [7319, 0]
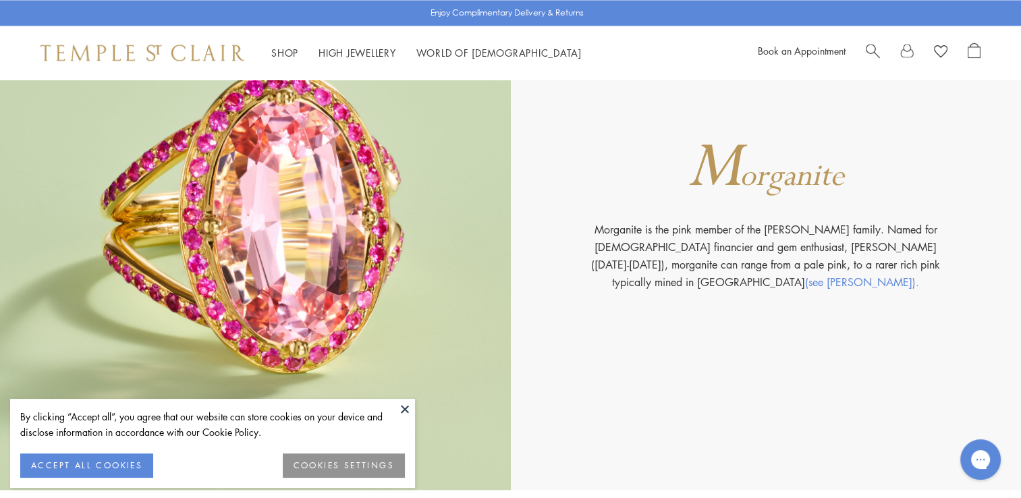
click at [405, 412] on button at bounding box center [405, 409] width 20 height 20
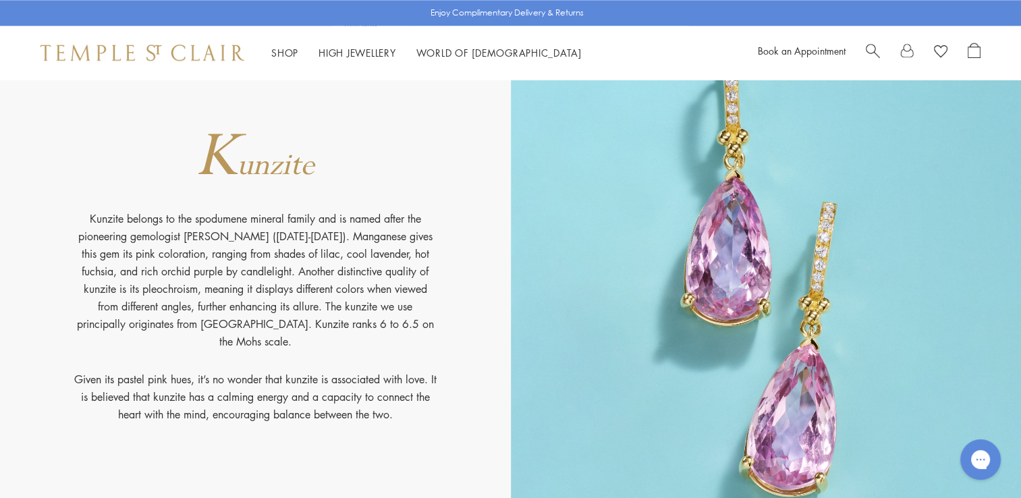
scroll to position [6711, 0]
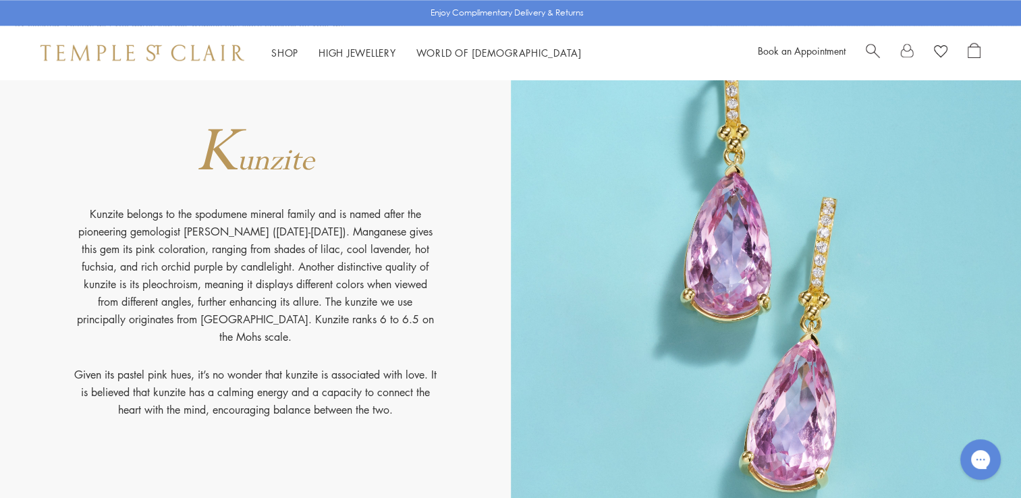
click at [839, 186] on img at bounding box center [766, 277] width 511 height 538
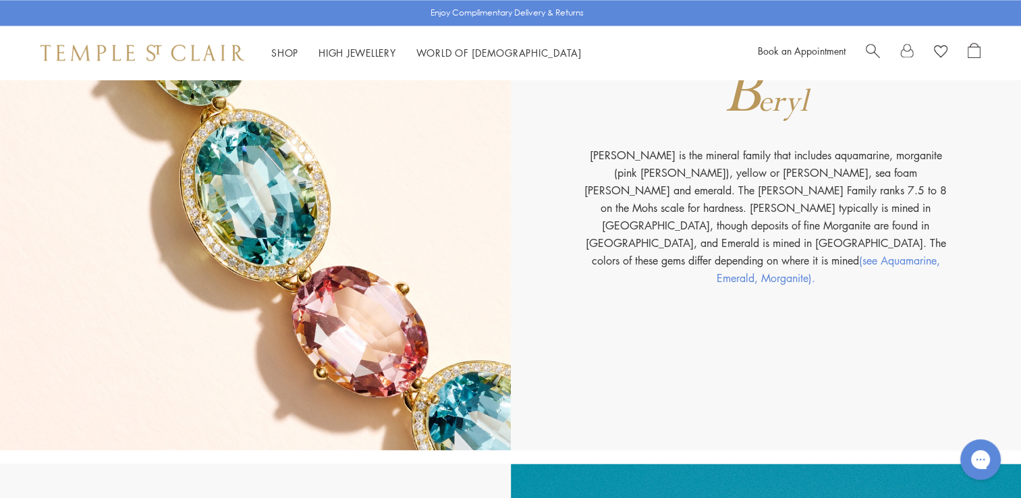
scroll to position [1853, 0]
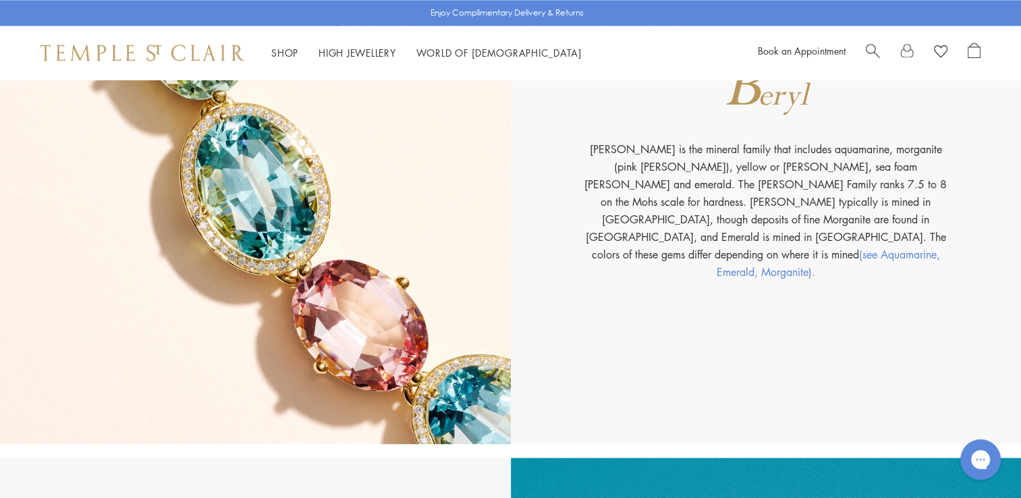
click at [418, 292] on img at bounding box center [255, 175] width 511 height 538
click at [340, 320] on img at bounding box center [255, 175] width 511 height 538
click at [859, 256] on link "(see Aquamarine," at bounding box center [899, 254] width 81 height 15
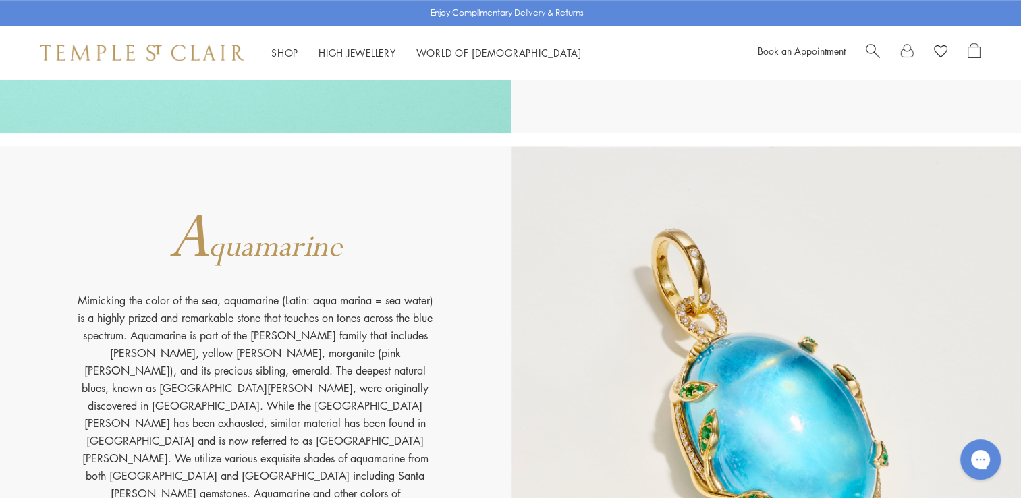
scroll to position [1061, 0]
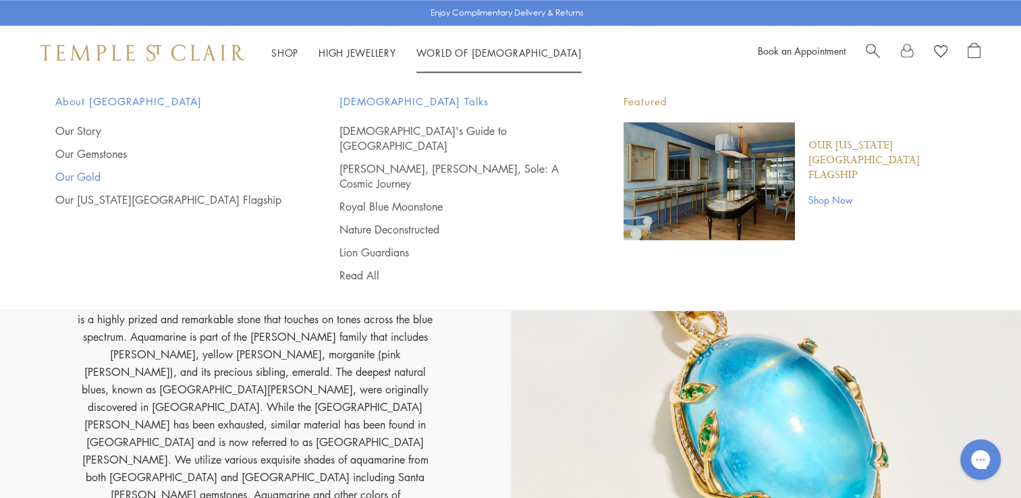
click at [89, 175] on link "Our Gold" at bounding box center [170, 176] width 230 height 15
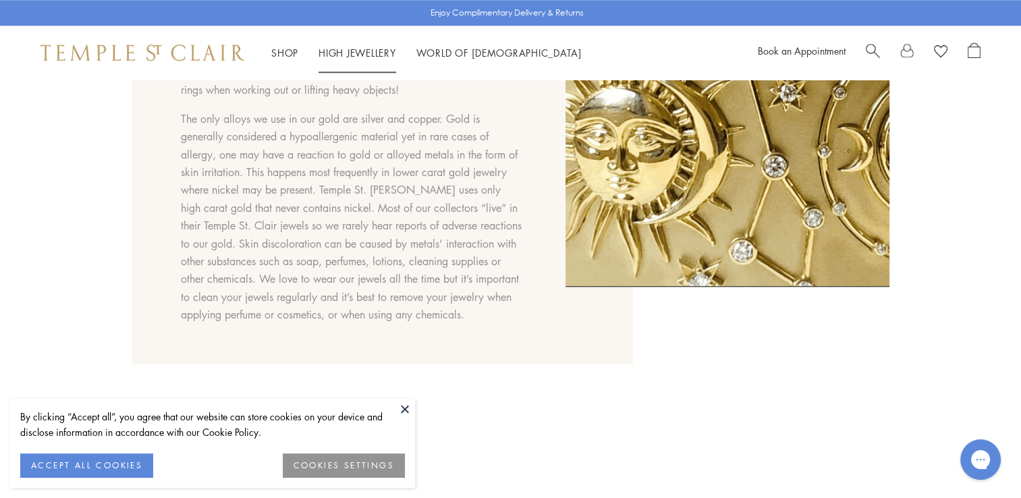
scroll to position [1018, 0]
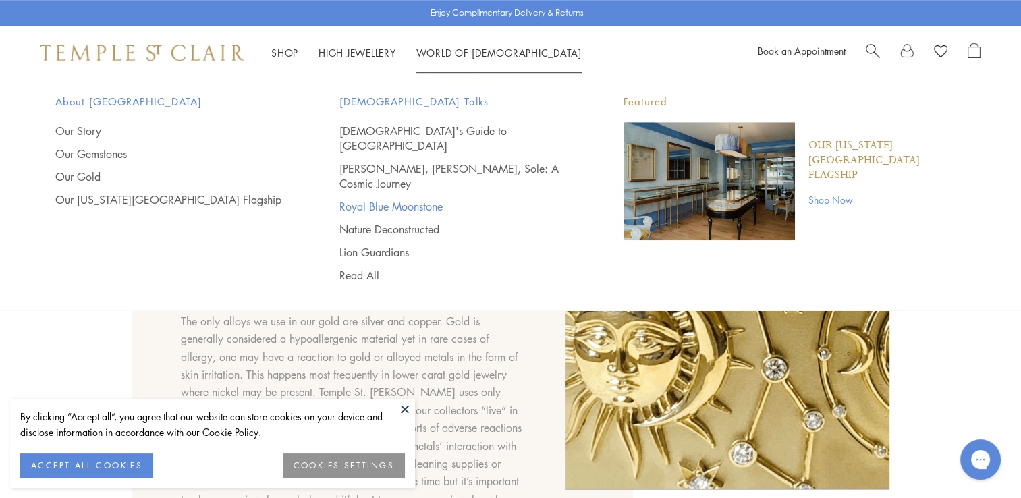
click at [386, 199] on link "Royal Blue Moonstone" at bounding box center [454, 206] width 230 height 15
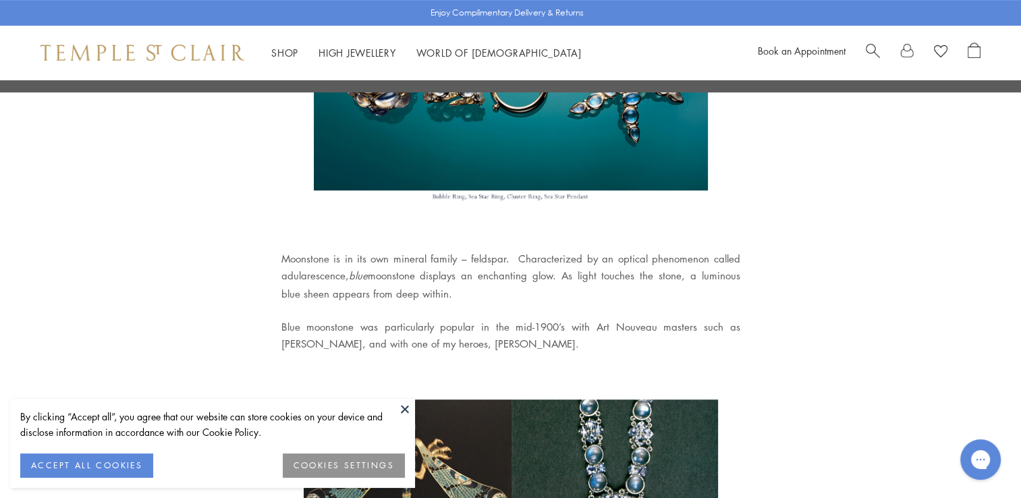
scroll to position [549, 0]
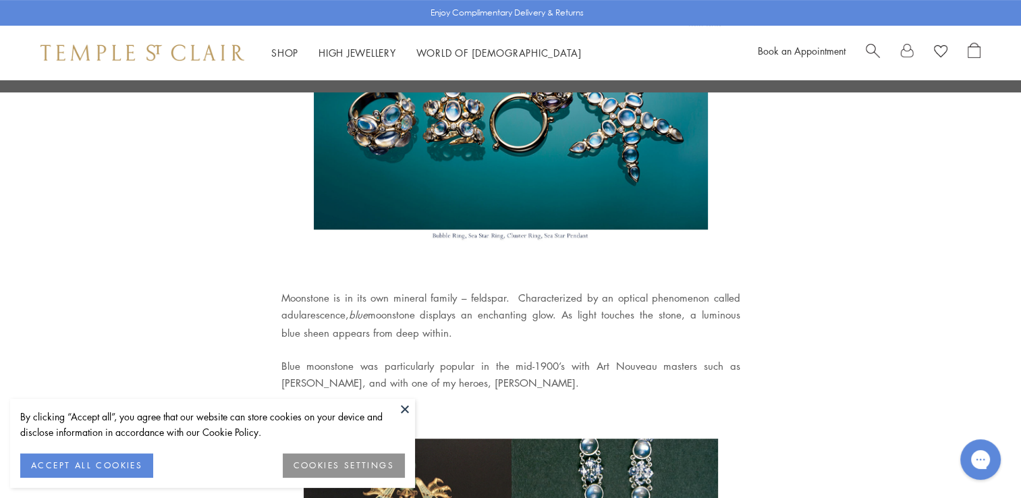
click at [138, 45] on img at bounding box center [142, 53] width 204 height 16
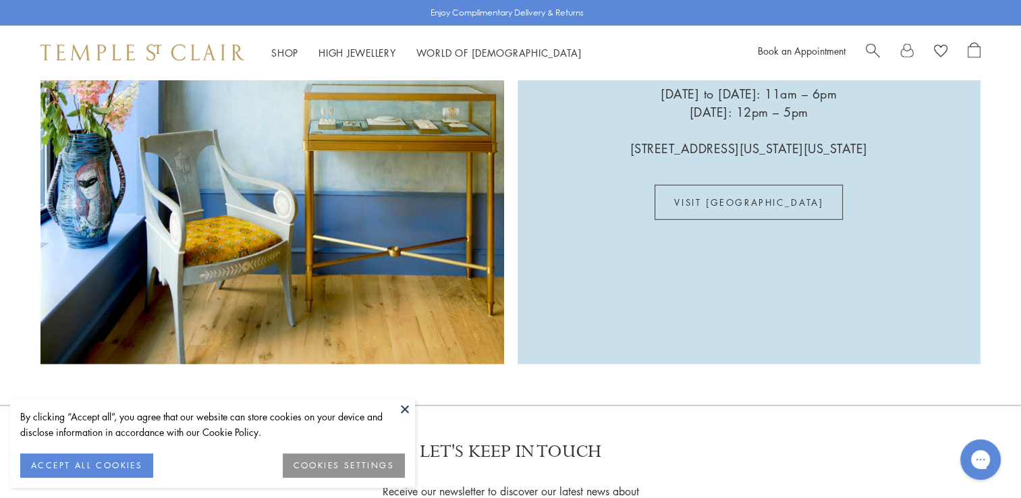
scroll to position [3944, 0]
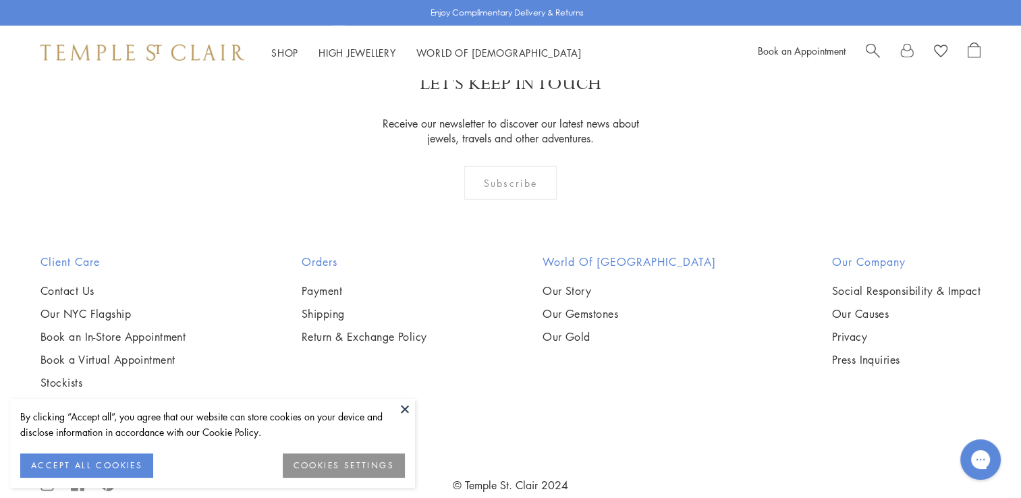
click at [83, 47] on img at bounding box center [142, 53] width 204 height 16
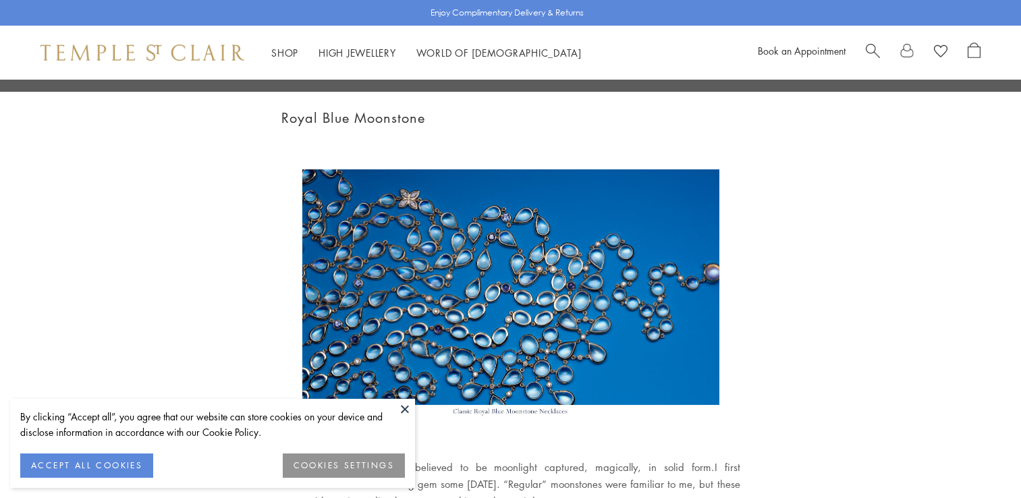
scroll to position [549, 0]
